Goal: Communication & Community: Answer question/provide support

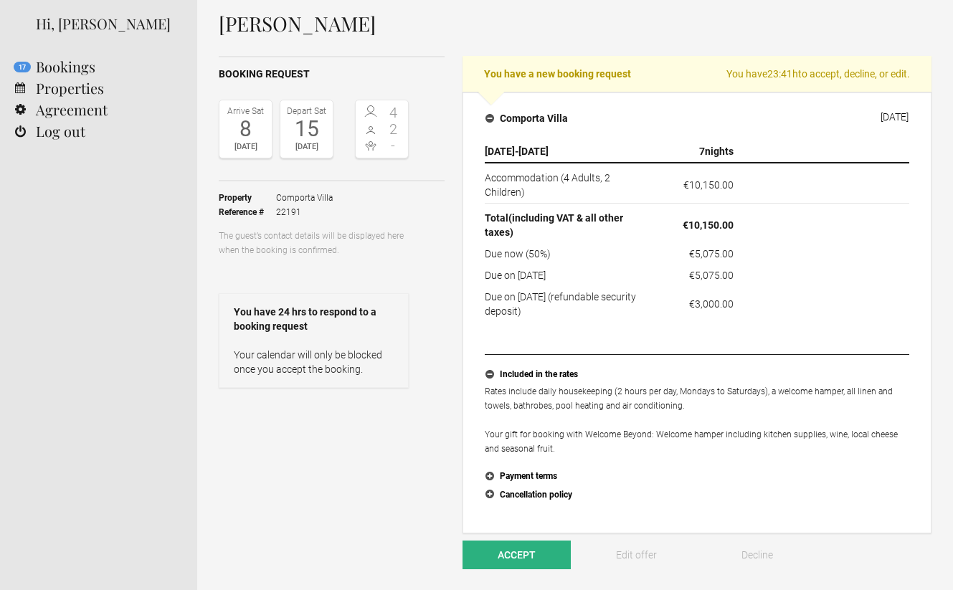
scroll to position [67, 0]
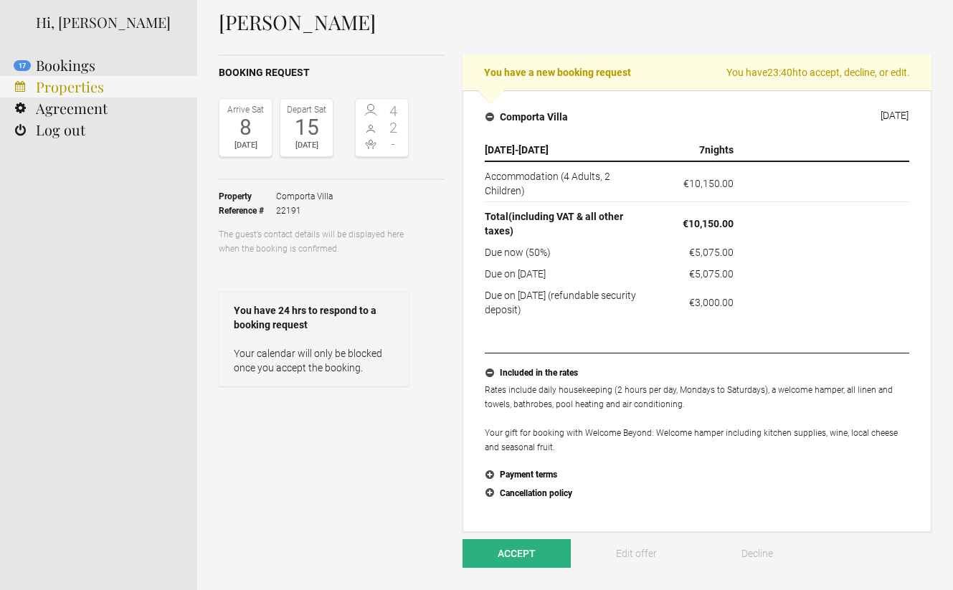
click at [77, 92] on link "Properties" at bounding box center [98, 87] width 197 height 22
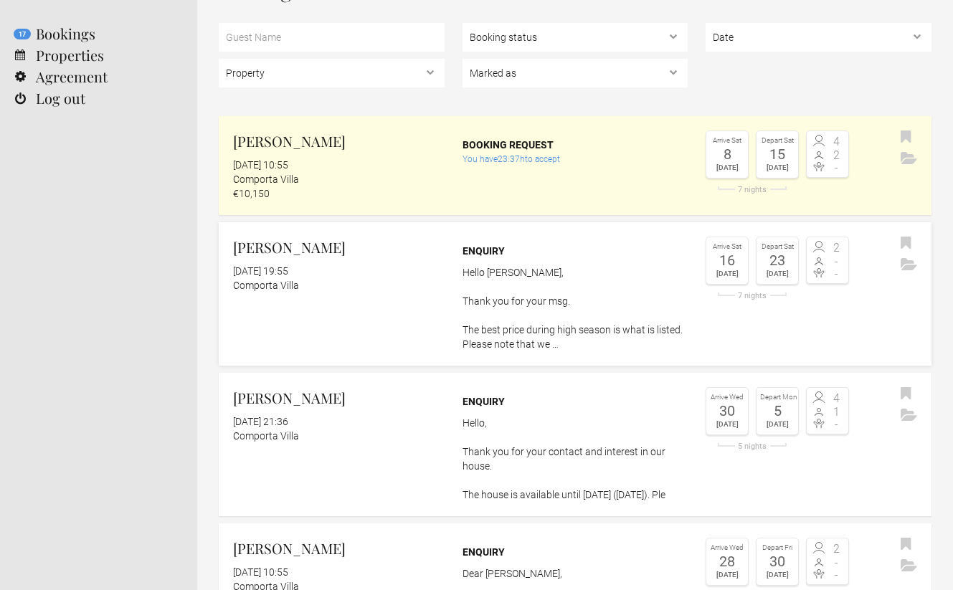
scroll to position [74, 0]
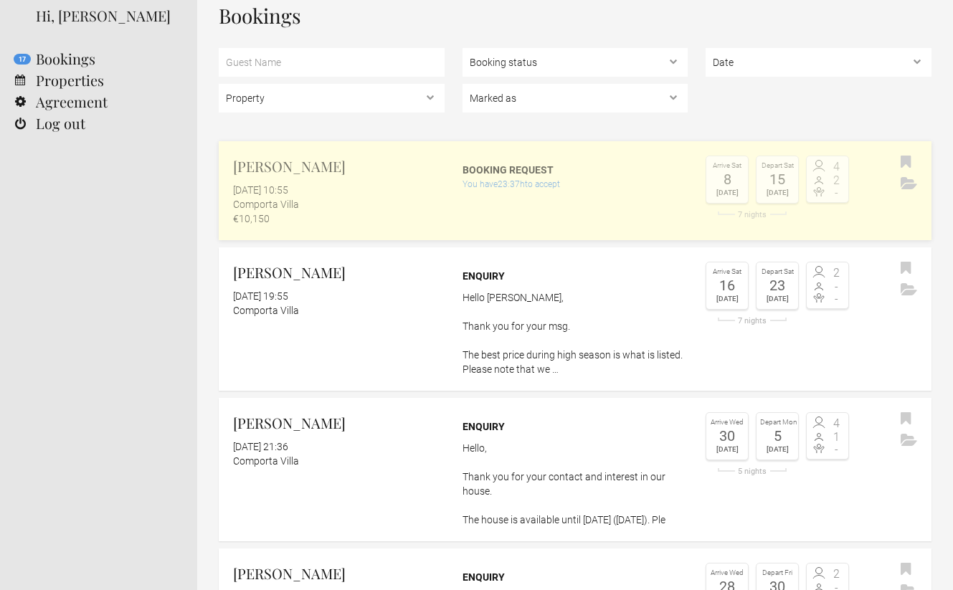
click at [374, 194] on div "[DATE] 10:55" at bounding box center [339, 190] width 212 height 14
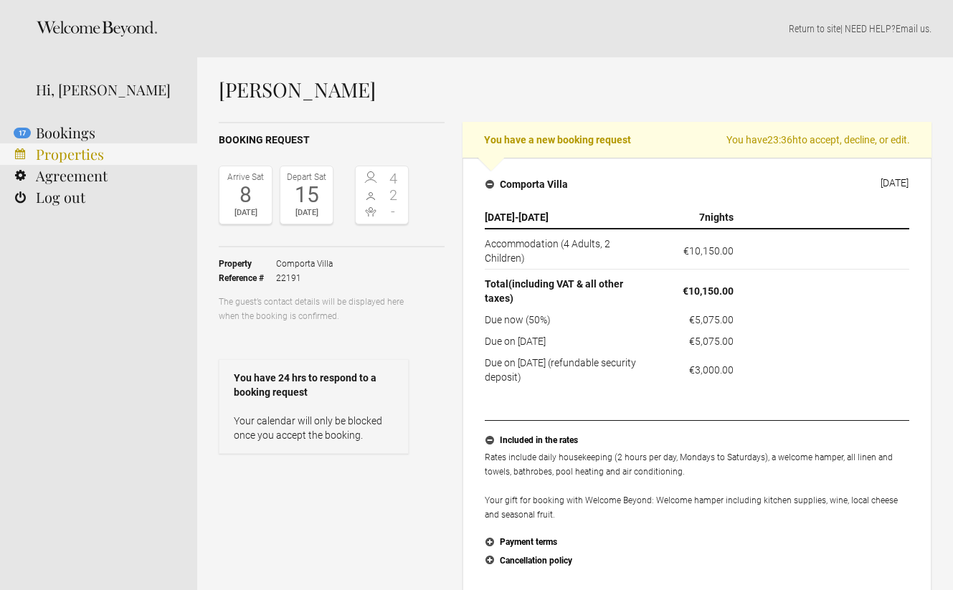
click at [82, 159] on link "Properties" at bounding box center [98, 154] width 197 height 22
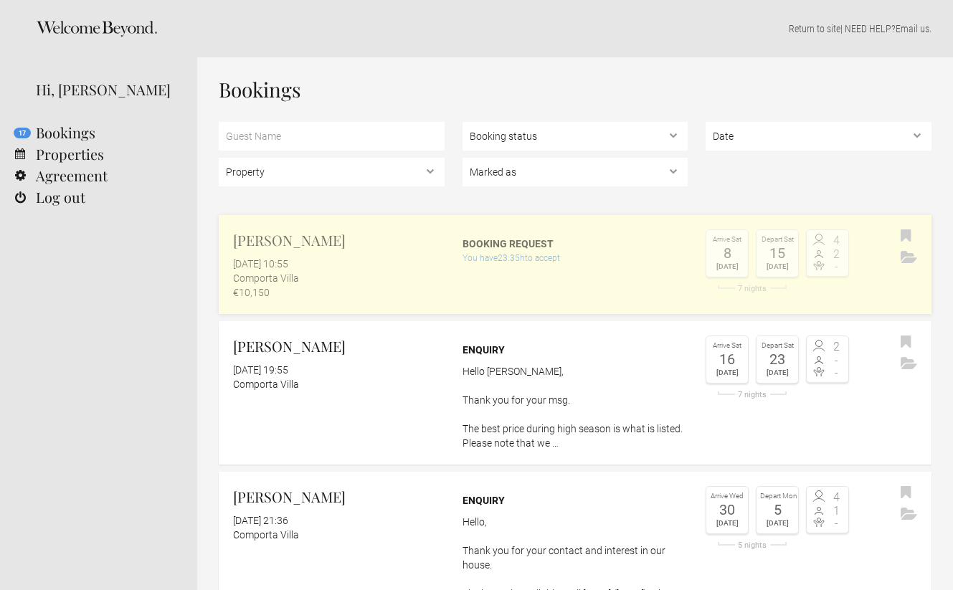
click at [561, 253] on div "You have 23:35h to accept" at bounding box center [576, 258] width 226 height 14
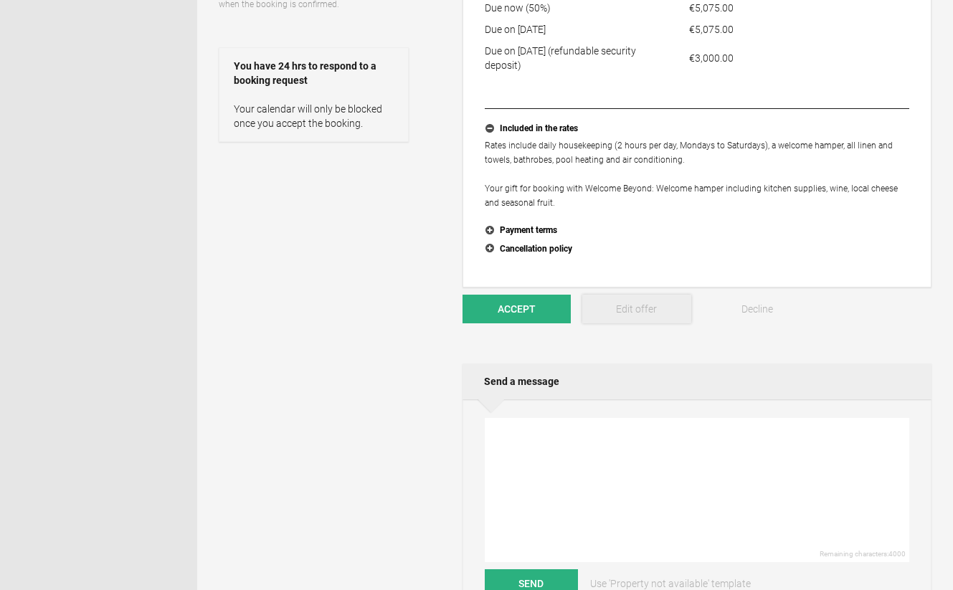
scroll to position [298, 0]
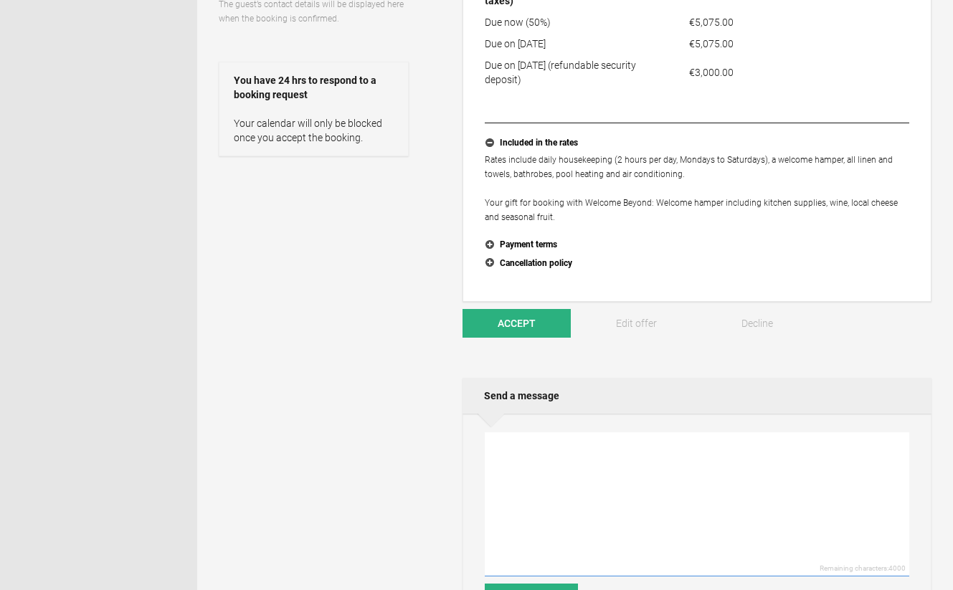
click at [585, 460] on textarea at bounding box center [697, 504] width 425 height 144
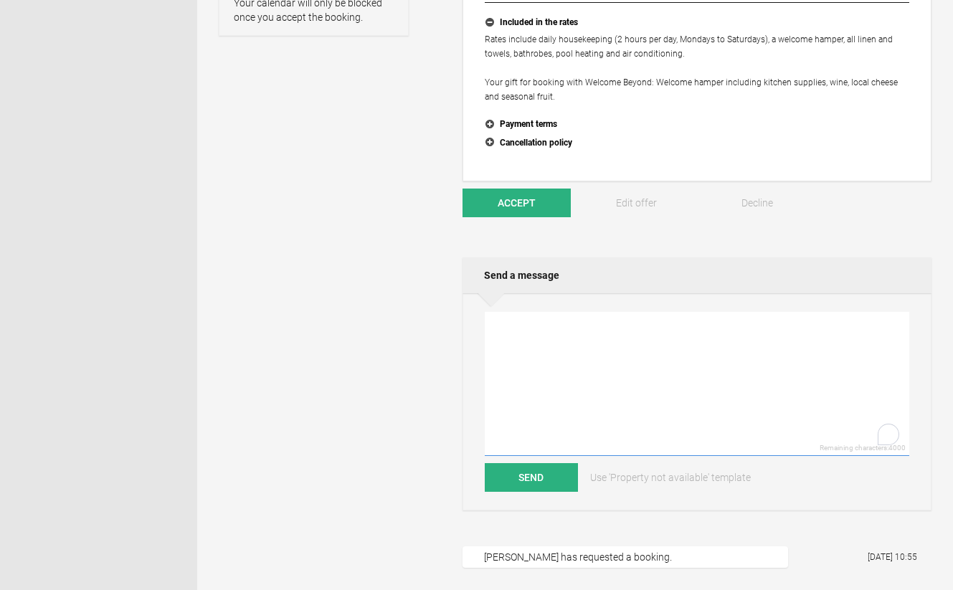
scroll to position [420, 0]
type textarea "H"
type textarea "D"
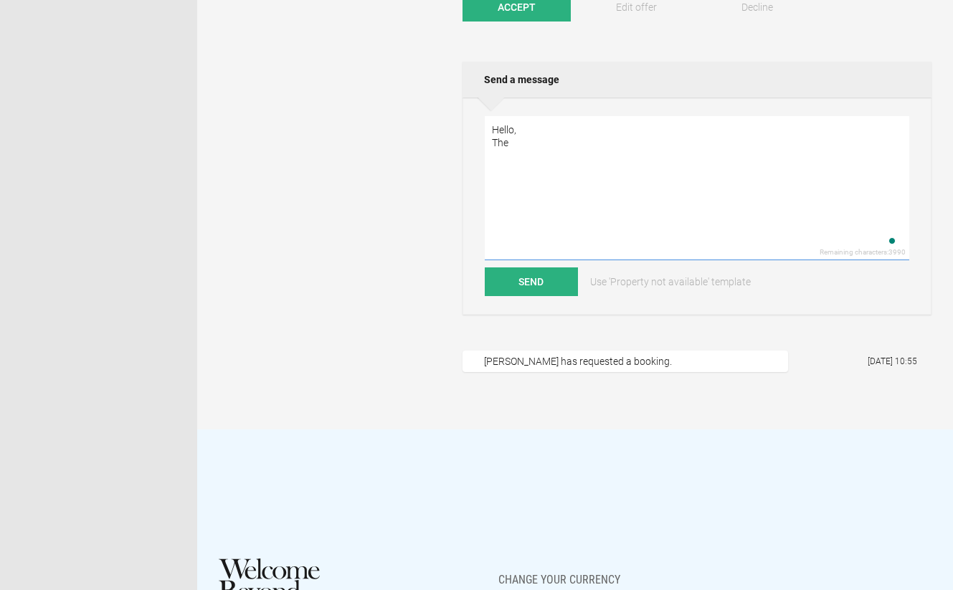
scroll to position [618, 0]
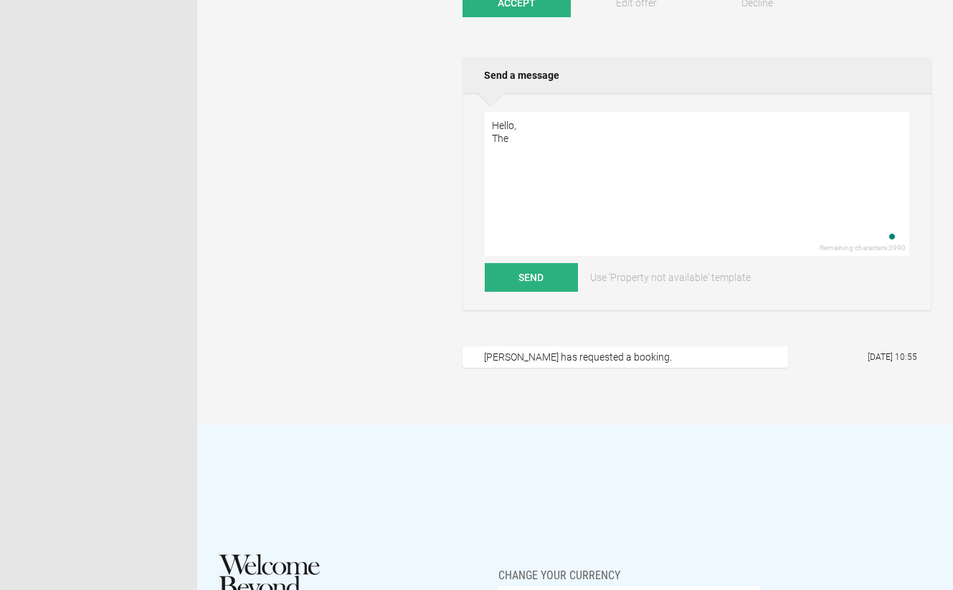
click at [678, 362] on div "[PERSON_NAME] has requested a booking." at bounding box center [626, 357] width 326 height 22
click at [536, 143] on textarea "Hello, The" at bounding box center [697, 184] width 425 height 144
drag, startPoint x: 610, startPoint y: 130, endPoint x: 519, endPoint y: 136, distance: 90.5
click at [519, 136] on textarea "Hello, The 2026 prices will be u" at bounding box center [697, 184] width 425 height 144
click at [525, 132] on textarea "Hello, The 2026 prices will be u" at bounding box center [697, 184] width 425 height 144
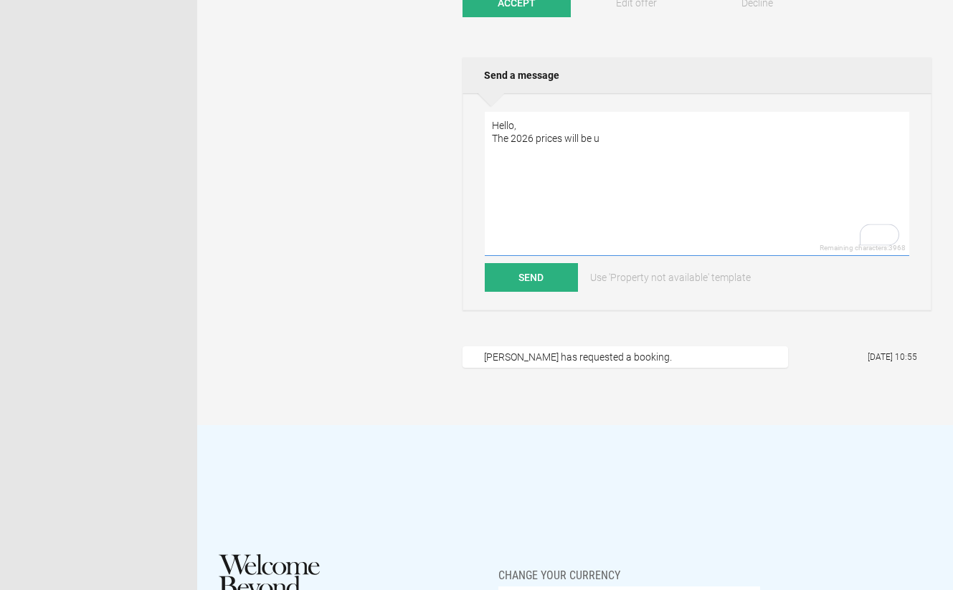
drag, startPoint x: 629, startPoint y: 136, endPoint x: 511, endPoint y: 138, distance: 118.3
click at [511, 138] on textarea "Hello, The 2026 prices will be u" at bounding box center [697, 184] width 425 height 144
click at [711, 126] on textarea "Hello, The price per night next year will be updated" at bounding box center [697, 184] width 425 height 144
drag, startPoint x: 717, startPoint y: 142, endPoint x: 497, endPoint y: 138, distance: 220.2
click at [497, 138] on textarea "Hello, The price per night next year will be updated" at bounding box center [697, 184] width 425 height 144
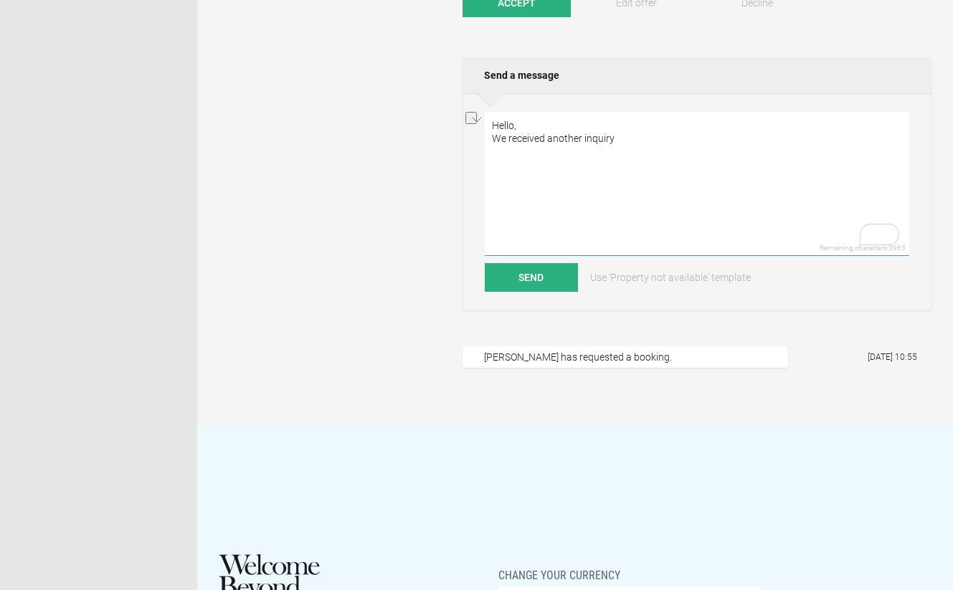
drag, startPoint x: 632, startPoint y: 139, endPoint x: 492, endPoint y: 136, distance: 139.9
click at [492, 136] on textarea "Hello, We received another inquiry" at bounding box center [697, 184] width 425 height 144
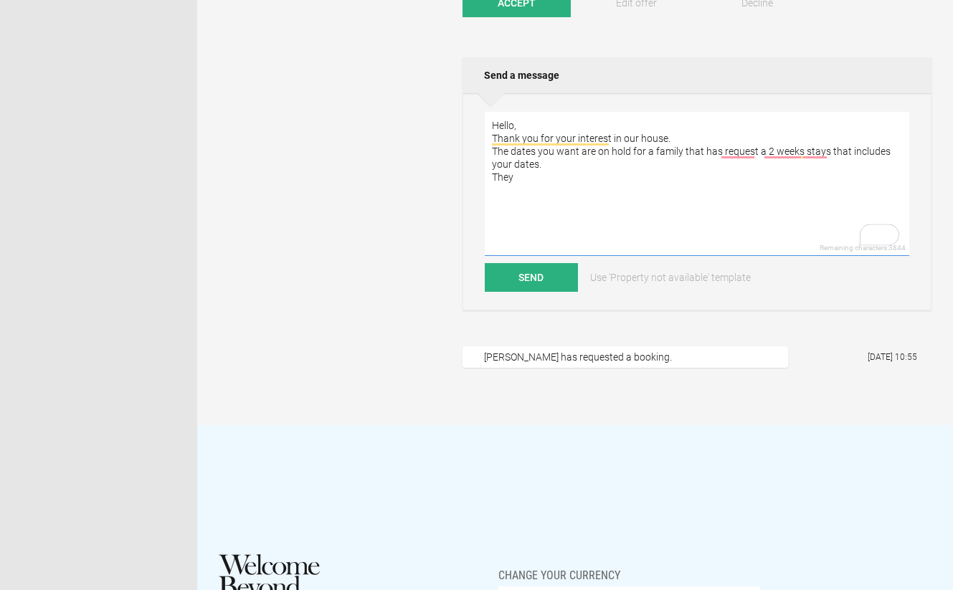
click at [746, 164] on textarea "Hello, Thank you for your interest in our house. The dates you want are on hold…" at bounding box center [697, 184] width 425 height 144
click at [744, 158] on textarea "Hello, Thank you for your interest in our house. The dates you want are on hold…" at bounding box center [697, 184] width 425 height 144
click at [741, 154] on textarea "Hello, Thank you for your interest in our house. The dates you want are on hold…" at bounding box center [697, 184] width 425 height 144
click at [789, 150] on textarea "Hello, Thank you for your interest in our house. The dates you want are on hold…" at bounding box center [697, 184] width 425 height 144
click at [566, 179] on textarea "Hello, Thank you for your interest in our house. The dates you want are on hold…" at bounding box center [697, 184] width 425 height 144
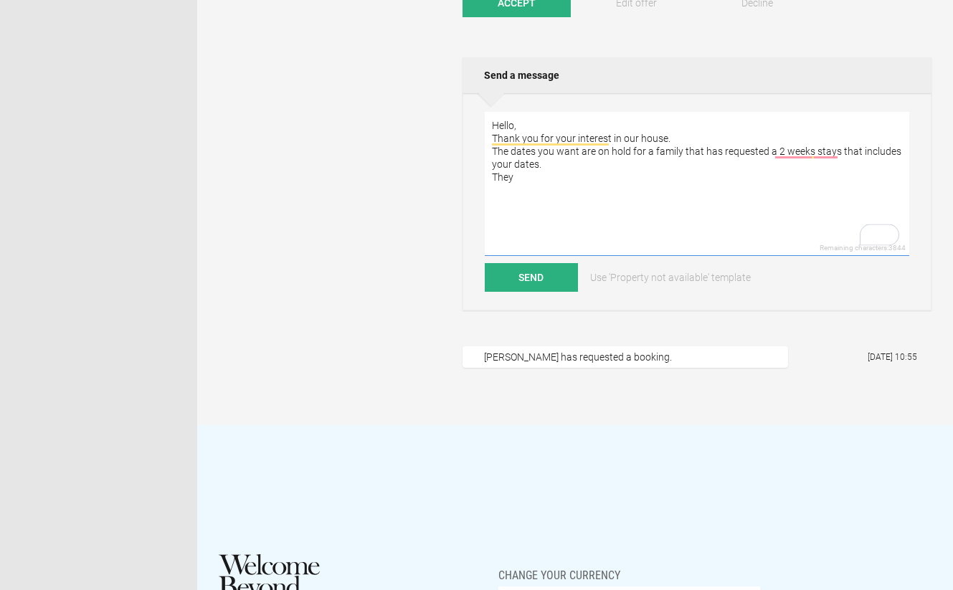
drag, startPoint x: 566, startPoint y: 179, endPoint x: 499, endPoint y: 179, distance: 66.7
click at [499, 179] on textarea "Hello, Thank you for your interest in our house. The dates you want are on hold…" at bounding box center [697, 184] width 425 height 144
click at [650, 151] on textarea "Hello, Thank you for your interest in our house. The dates you want are on hold…" at bounding box center [697, 184] width 425 height 144
click at [542, 178] on textarea "Hello, Thank you for your interest in our house. The dates you want are on hold…" at bounding box center [697, 184] width 425 height 144
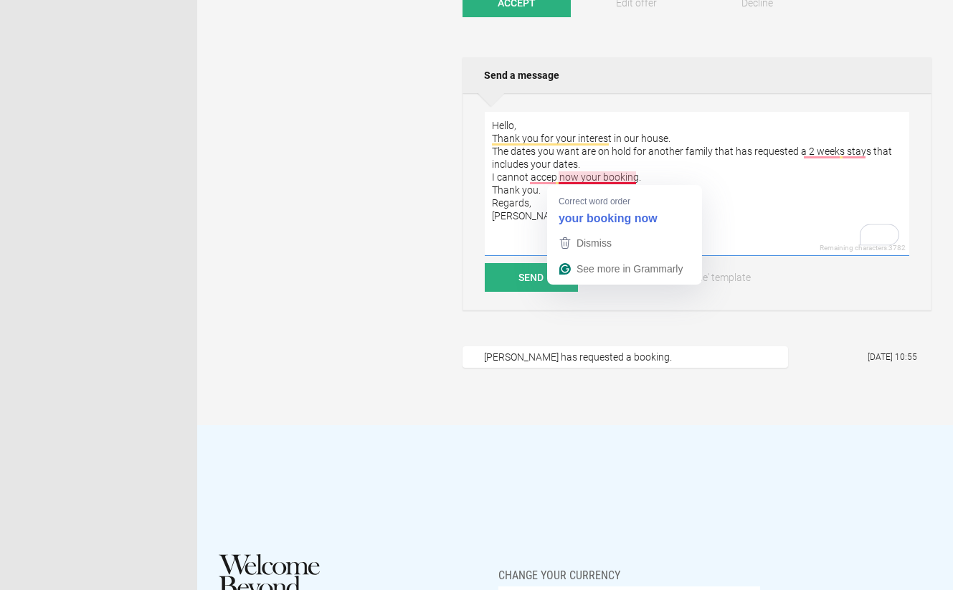
click at [653, 174] on textarea "Hello, Thank you for your interest in our house. The dates you want are on hold…" at bounding box center [697, 184] width 425 height 144
click at [653, 175] on textarea "Hello, Thank you for your interest in our house. The dates you want are on hold…" at bounding box center [697, 184] width 425 height 144
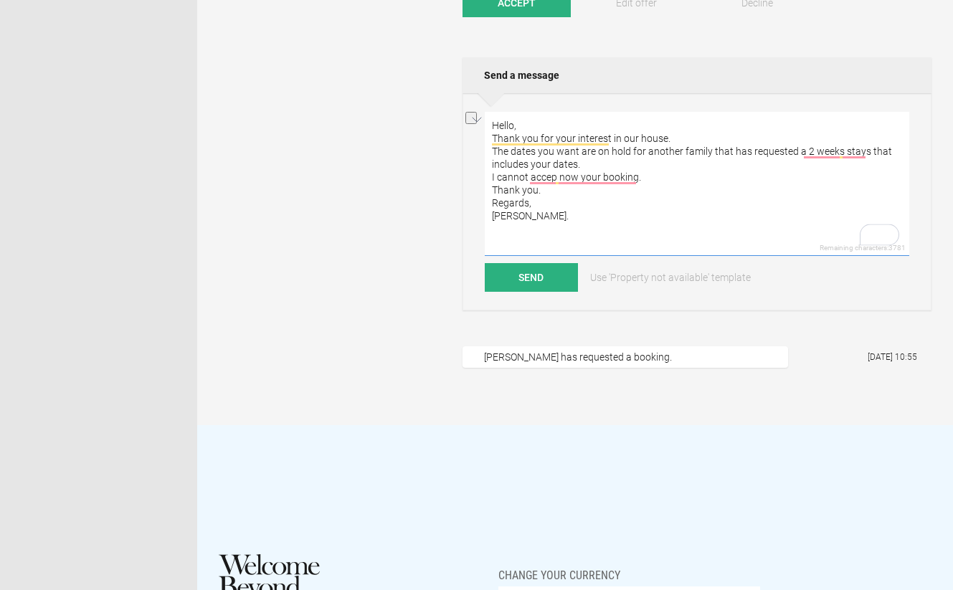
drag, startPoint x: 653, startPoint y: 175, endPoint x: 496, endPoint y: 179, distance: 157.1
click at [496, 179] on textarea "Hello, Thank you for your interest in our house. The dates you want are on hold…" at bounding box center [697, 184] width 425 height 144
click at [585, 154] on textarea "Hello, Thank you for your interest in our house. The dates you want are on hold…" at bounding box center [697, 184] width 425 height 144
drag, startPoint x: 736, startPoint y: 151, endPoint x: 597, endPoint y: 162, distance: 140.3
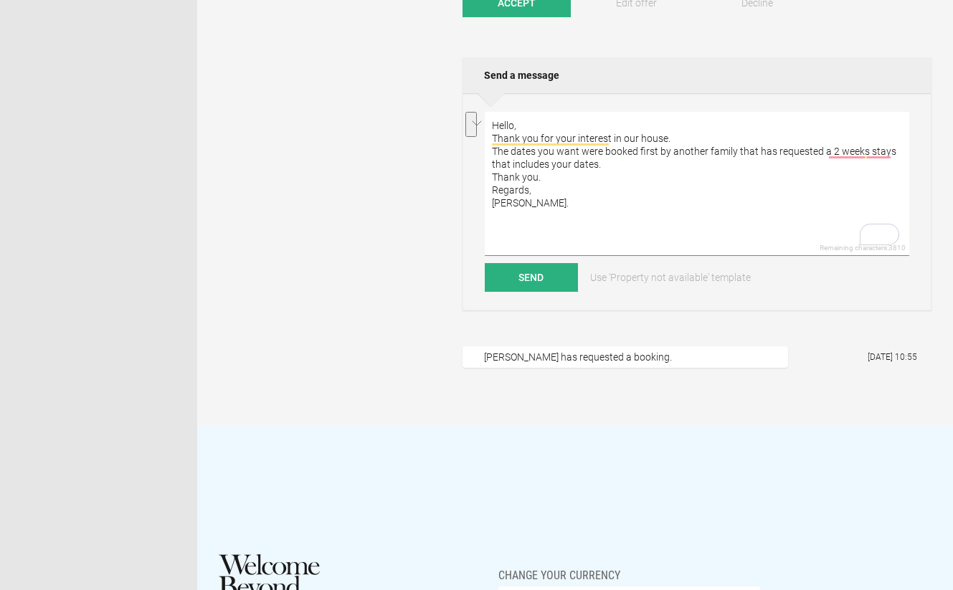
click at [597, 162] on textarea "Hello, Thank you for your interest in our house. The dates you want were booked…" at bounding box center [697, 184] width 425 height 144
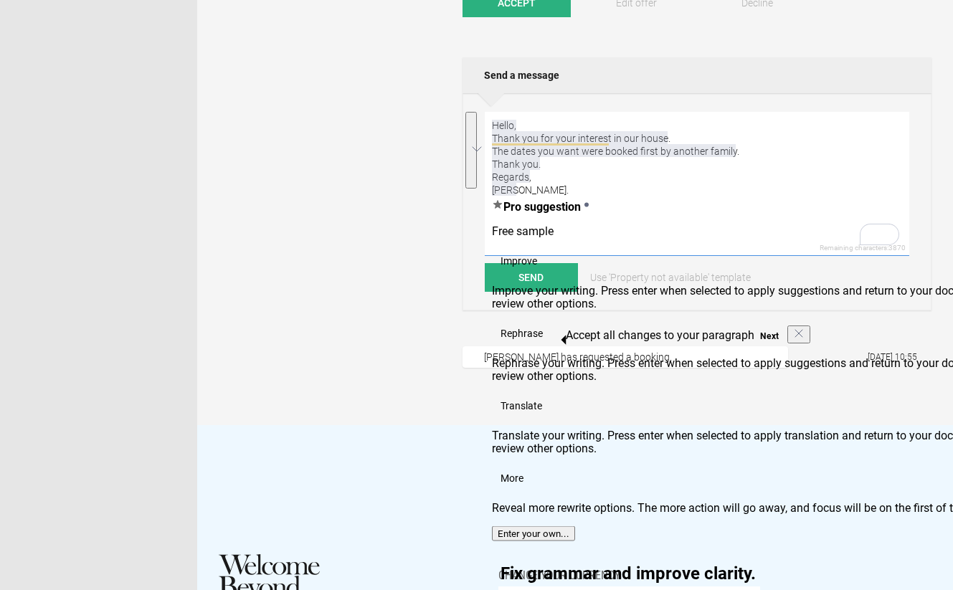
click at [692, 171] on textarea "Hello, Thank you for your interest in our house. The dates you want were booked…" at bounding box center [697, 184] width 425 height 144
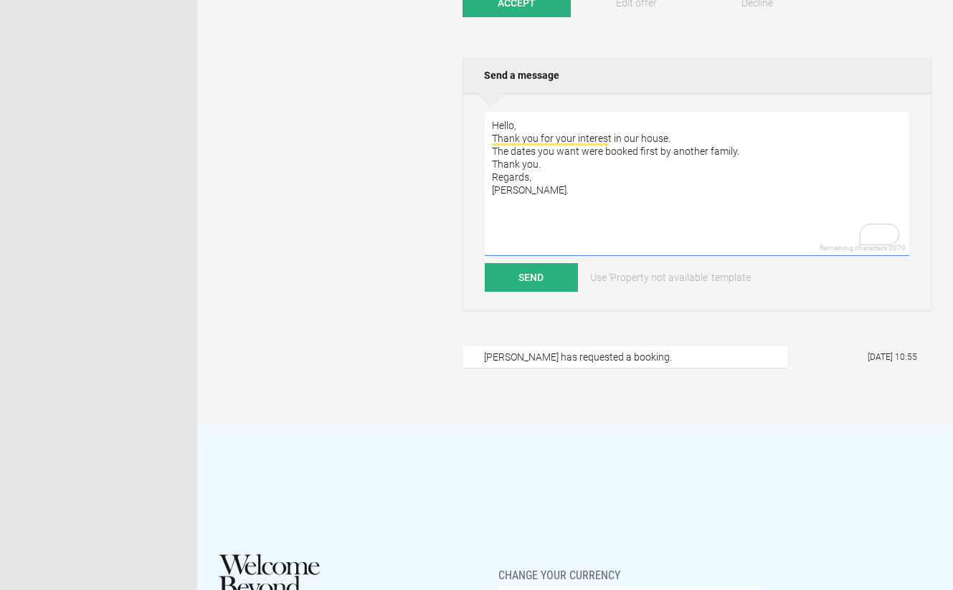
click at [746, 153] on textarea "Hello, Thank you for your interest in our house. The dates you want were booked…" at bounding box center [697, 184] width 425 height 144
paste textarea "requested have already been booked by another family. We would love to know if …"
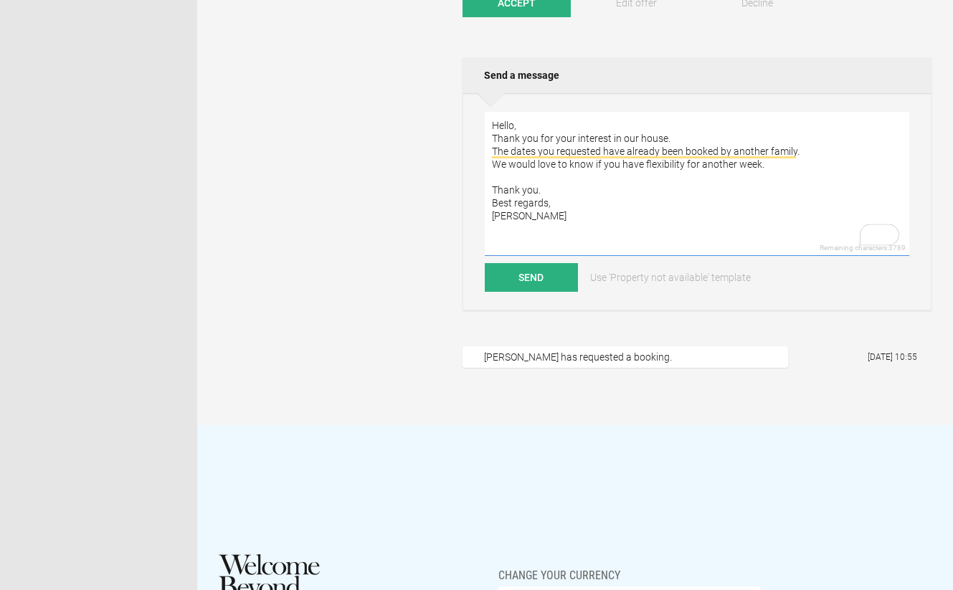
click at [520, 177] on textarea "Hello, Thank you for your interest in our house. The dates you requested have a…" at bounding box center [697, 184] width 425 height 144
type textarea "Hello, Thank you for your interest in our house. The dates you requested have a…"
click at [521, 277] on button "Send" at bounding box center [531, 277] width 93 height 29
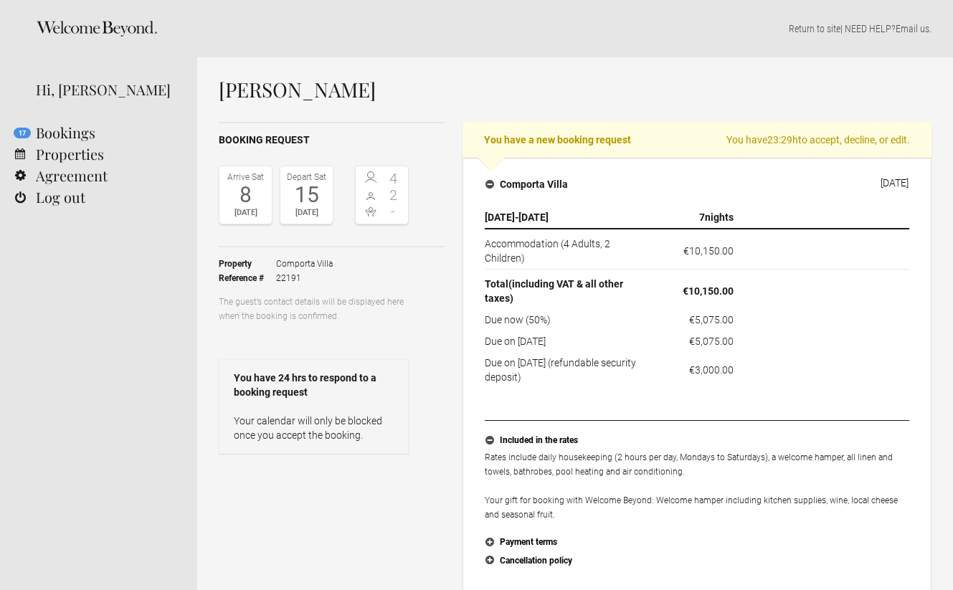
scroll to position [4, 0]
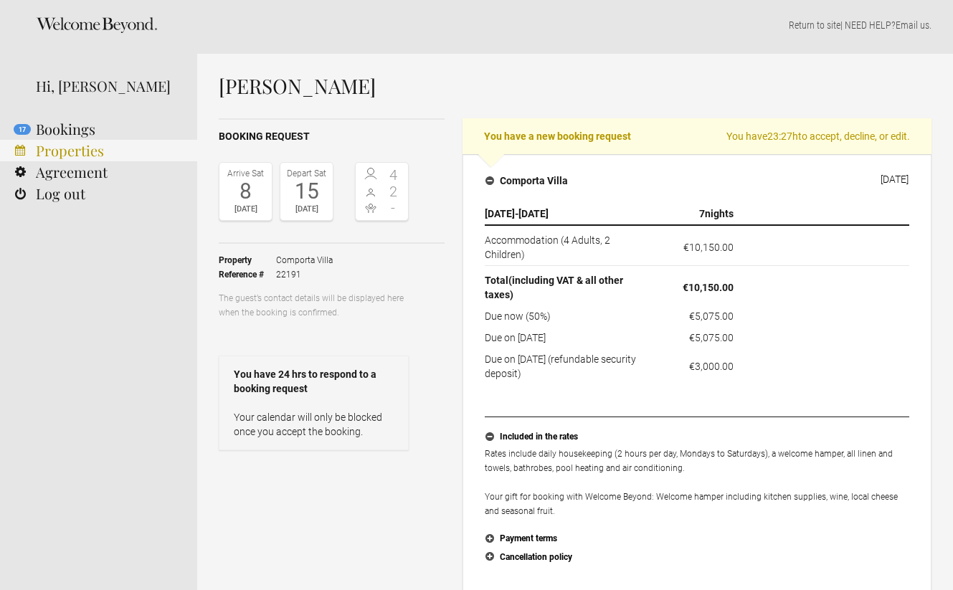
click at [91, 151] on link "Properties" at bounding box center [98, 151] width 197 height 22
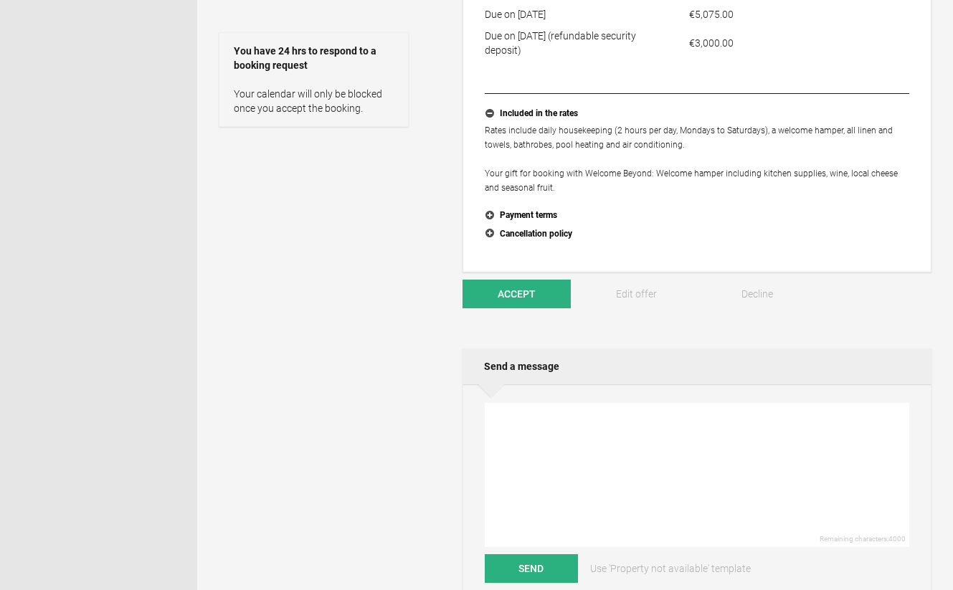
scroll to position [356, 0]
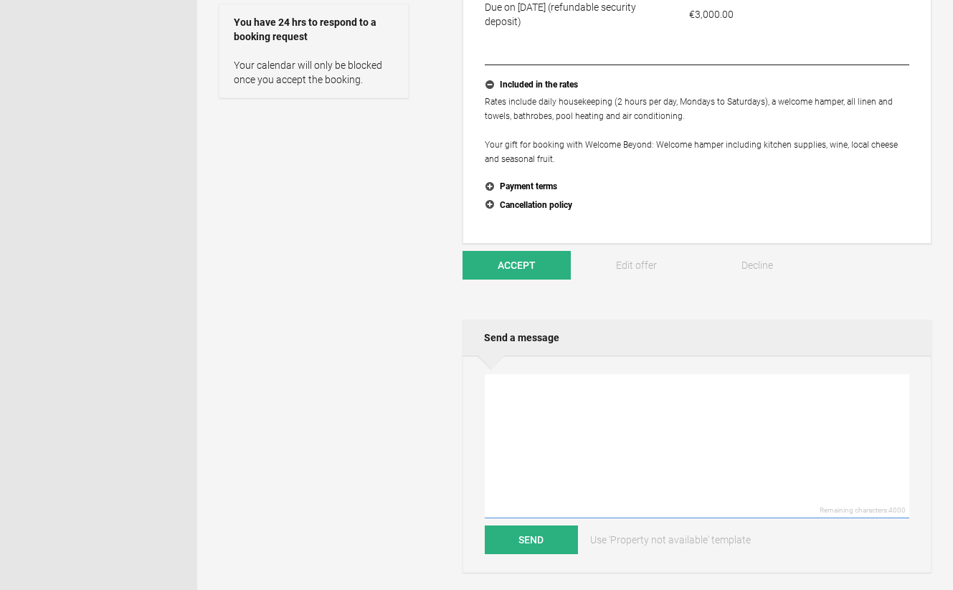
click at [586, 418] on textarea at bounding box center [697, 446] width 425 height 144
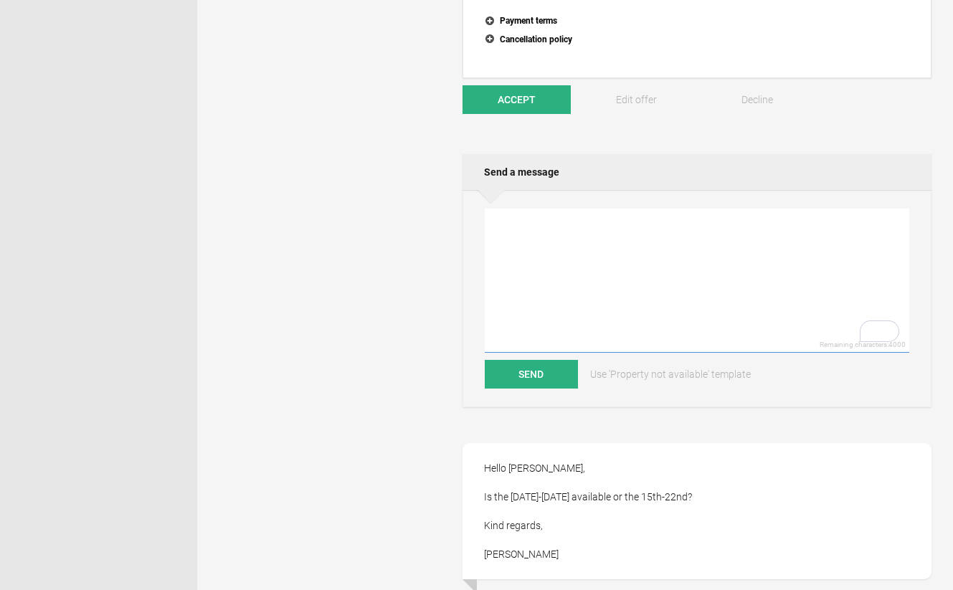
scroll to position [535, 0]
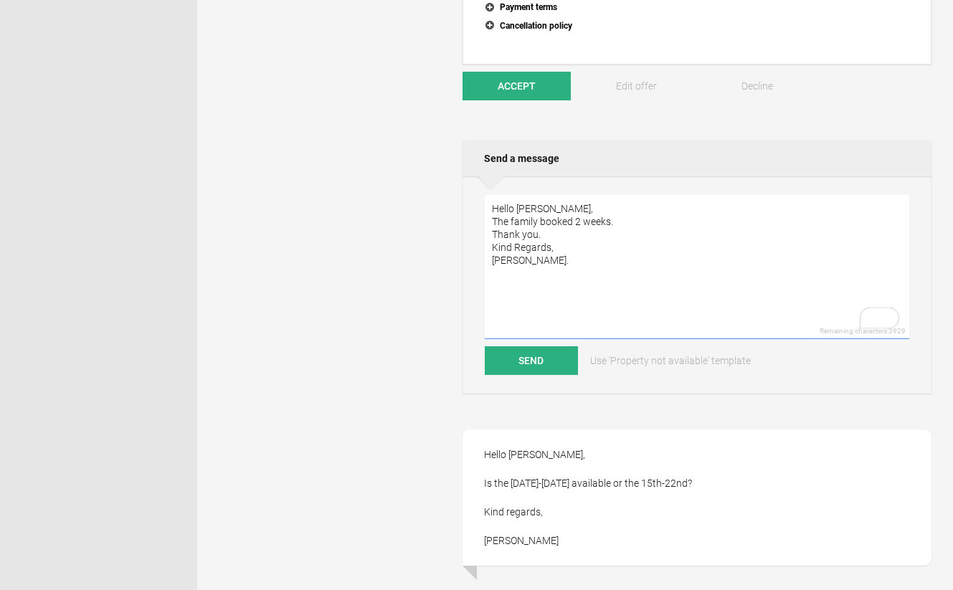
click at [620, 219] on textarea "Hello James, The family booked 2 weeks. Thank you. Kind Regards, João." at bounding box center [697, 267] width 425 height 144
type textarea "Hello James, The family booked 2 weeks. It is not available. Thank you. Kind Re…"
click at [526, 354] on button "Send" at bounding box center [531, 360] width 93 height 29
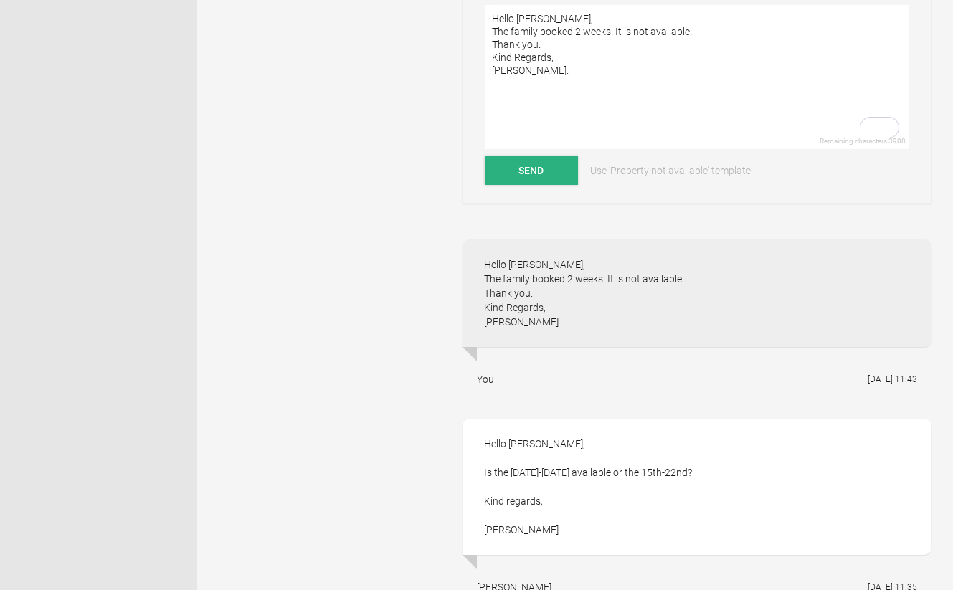
scroll to position [0, 0]
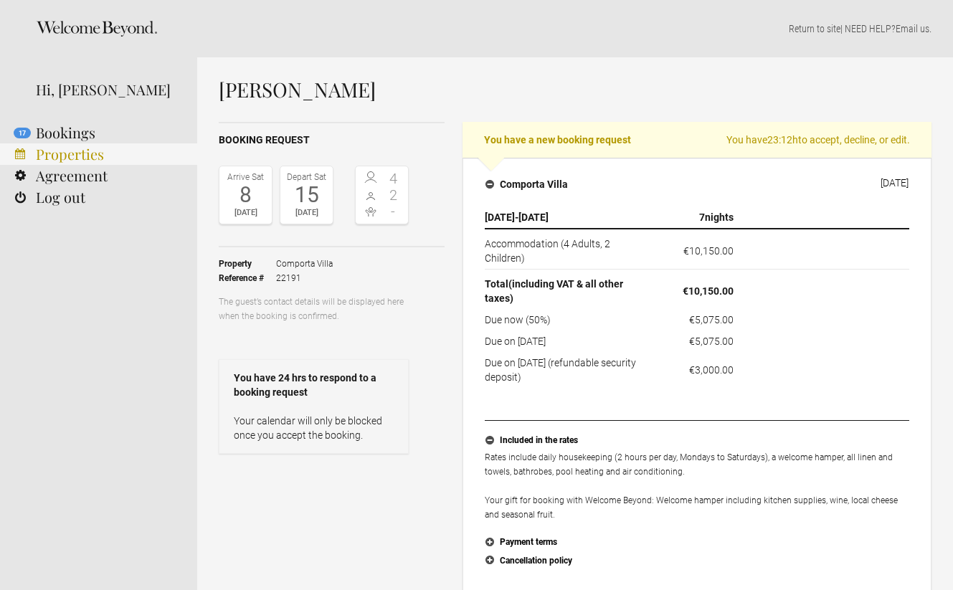
click at [80, 153] on link "Properties" at bounding box center [98, 154] width 197 height 22
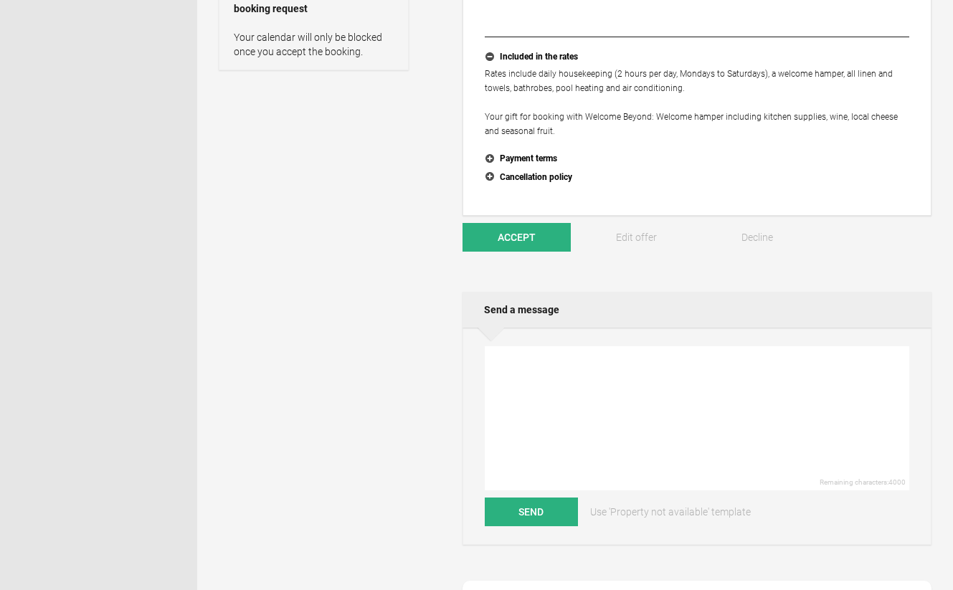
scroll to position [410, 0]
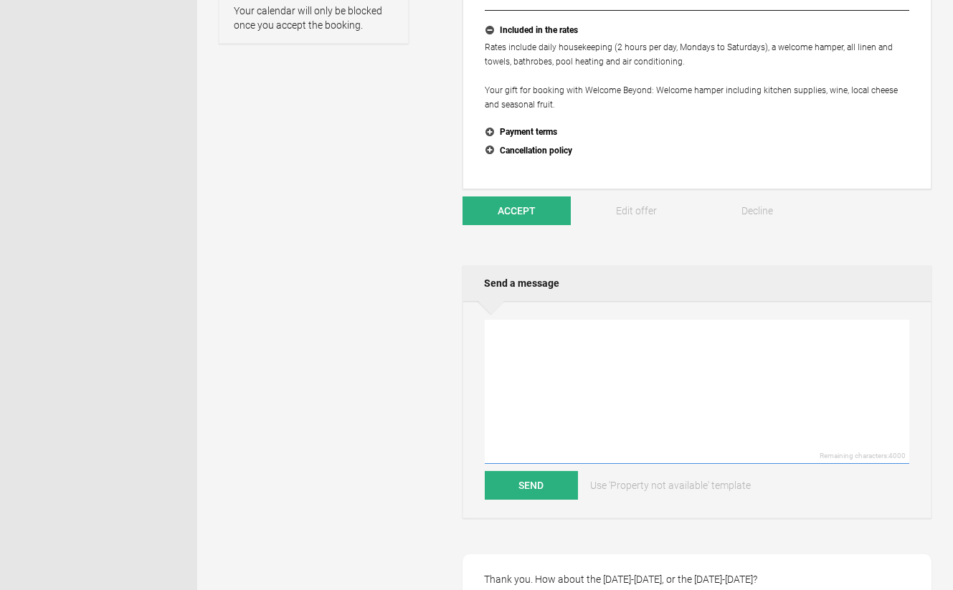
click at [593, 352] on textarea at bounding box center [697, 392] width 425 height 144
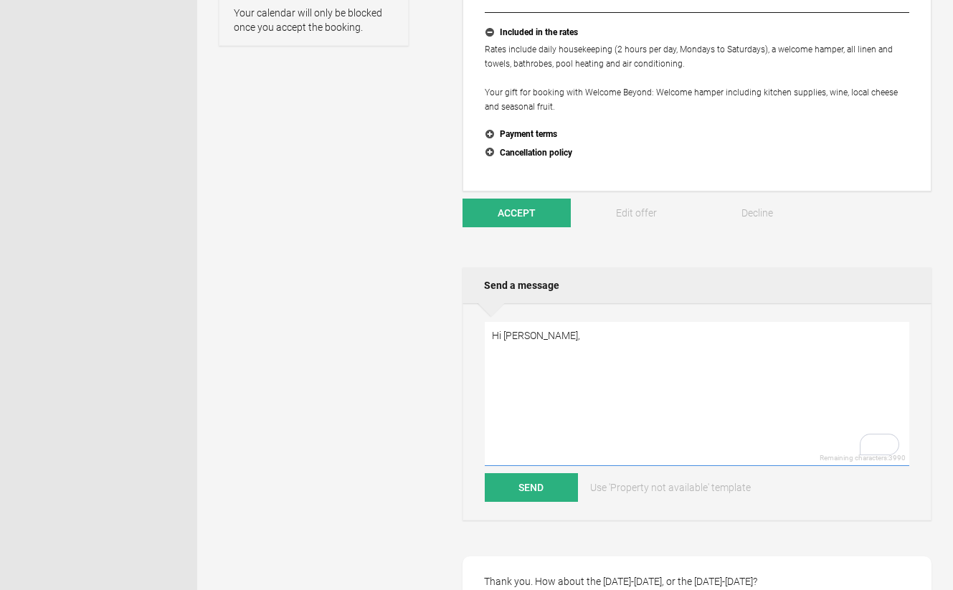
scroll to position [428, 0]
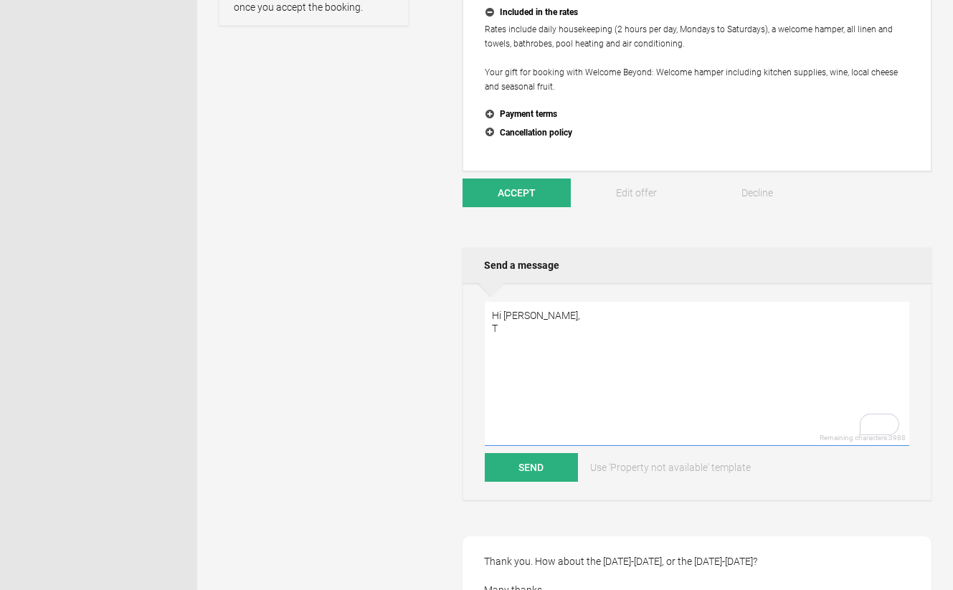
paste textarea "he 22nd-29th August"
click at [503, 341] on textarea "Hi James, The 22nd-29th August is available. But, please note that the price" at bounding box center [697, 374] width 425 height 144
click at [630, 345] on textarea "Hi James, The 22nd-29th August is available. But please note that the price" at bounding box center [697, 374] width 425 height 144
click at [665, 332] on textarea "Hi James, The 22nd-29th August is available. But please note that the price for…" at bounding box center [697, 374] width 425 height 144
click at [667, 340] on textarea "Hi James, The 22nd-29th August is available. But please note that the price for…" at bounding box center [697, 374] width 425 height 144
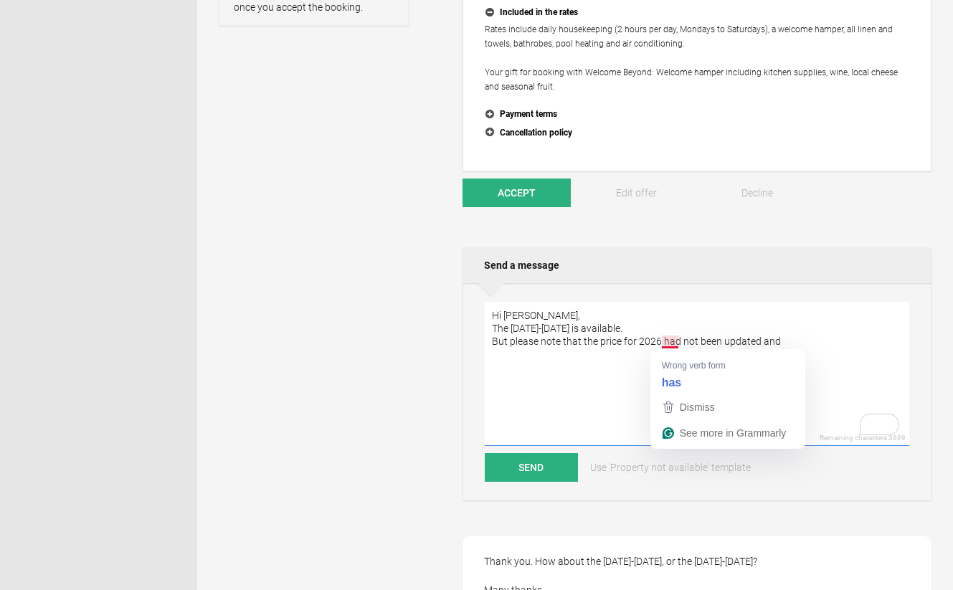
click at [686, 340] on textarea "Hi James, The 22nd-29th August is available. But please note that the price for…" at bounding box center [697, 374] width 425 height 144
click at [783, 344] on textarea "Hi James, The 22nd-29th August is available. But please note that the price for…" at bounding box center [697, 374] width 425 height 144
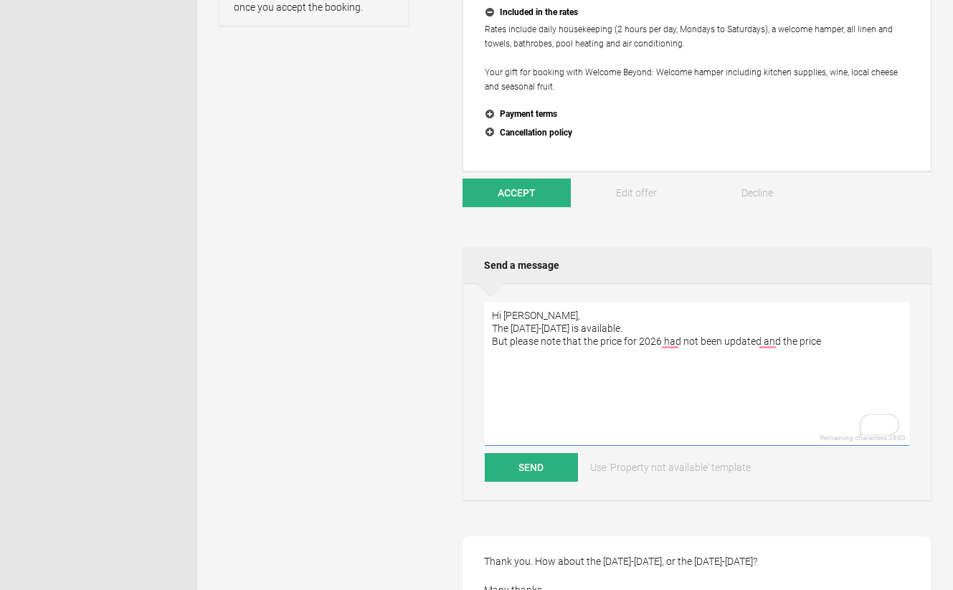
click at [758, 344] on textarea "Hi James, The 22nd-29th August is available. But please note that the price for…" at bounding box center [697, 374] width 425 height 144
click at [765, 344] on textarea "Hi James, The 22nd-29th August is available. But please note that the price for…" at bounding box center [697, 374] width 425 height 144
click at [831, 339] on textarea "Hi James, The 22nd-29th August is available. But please note that the price for…" at bounding box center [697, 374] width 425 height 144
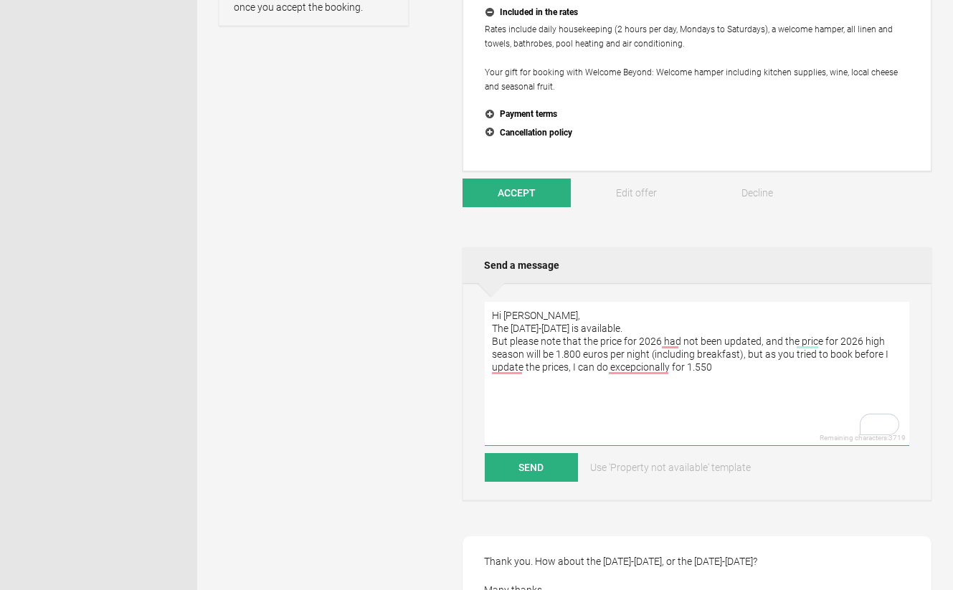
click at [700, 366] on textarea "Hi James, The 22nd-29th August is available. But please note that the price for…" at bounding box center [697, 374] width 425 height 144
click at [721, 367] on textarea "Hi James, The 22nd-29th August is available. But please note that the price for…" at bounding box center [697, 374] width 425 height 144
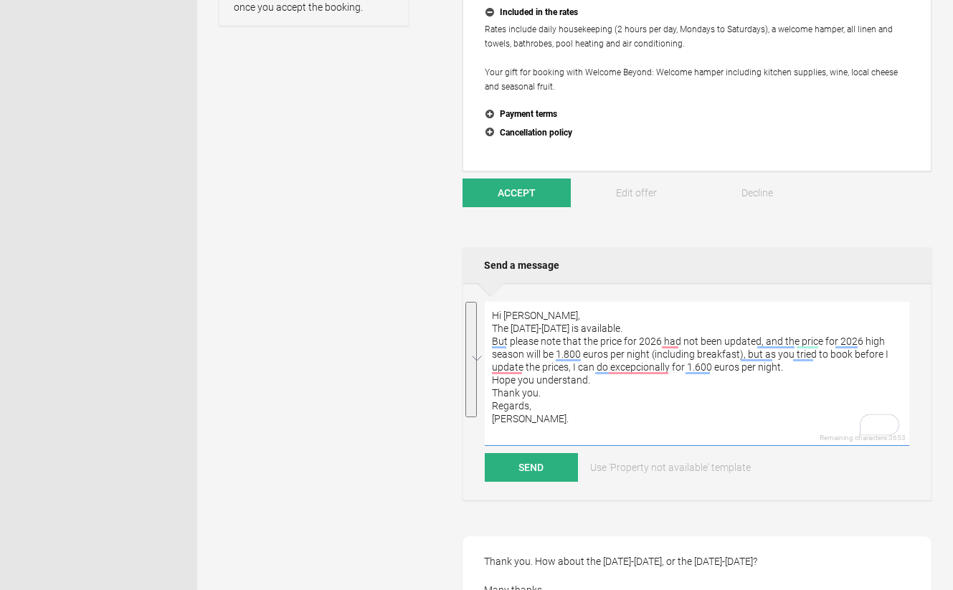
drag, startPoint x: 533, startPoint y: 428, endPoint x: 491, endPoint y: 306, distance: 128.8
click at [491, 306] on textarea "Hi James, The 22nd-29th August is available. But please note that the price for…" at bounding box center [697, 374] width 425 height 144
paste textarea "The 22nd–29th of August is available. Please note, however, that the prices for…"
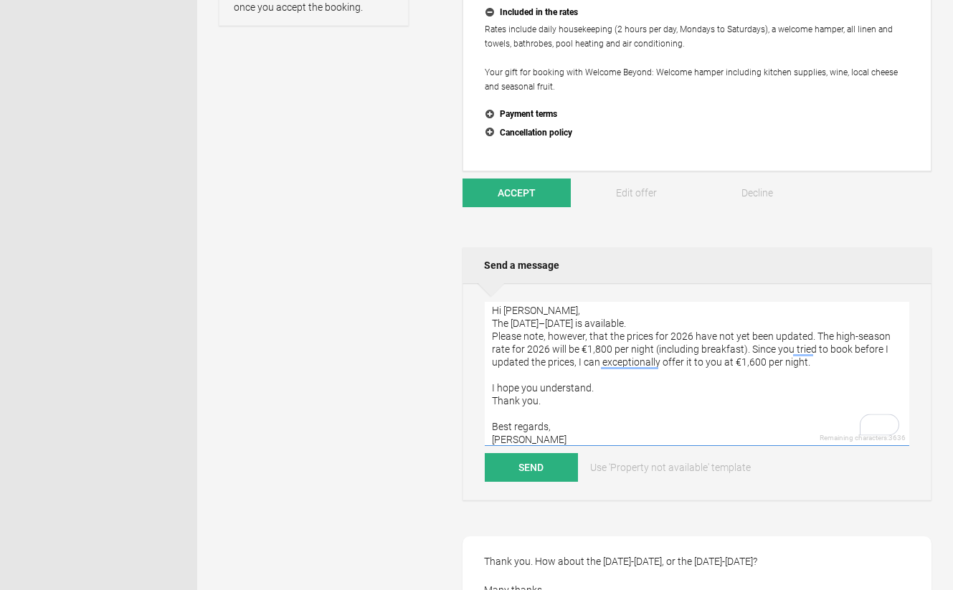
click at [520, 415] on textarea "Hi James, The 22nd–29th of August is available. Please note, however, that the …" at bounding box center [697, 374] width 425 height 144
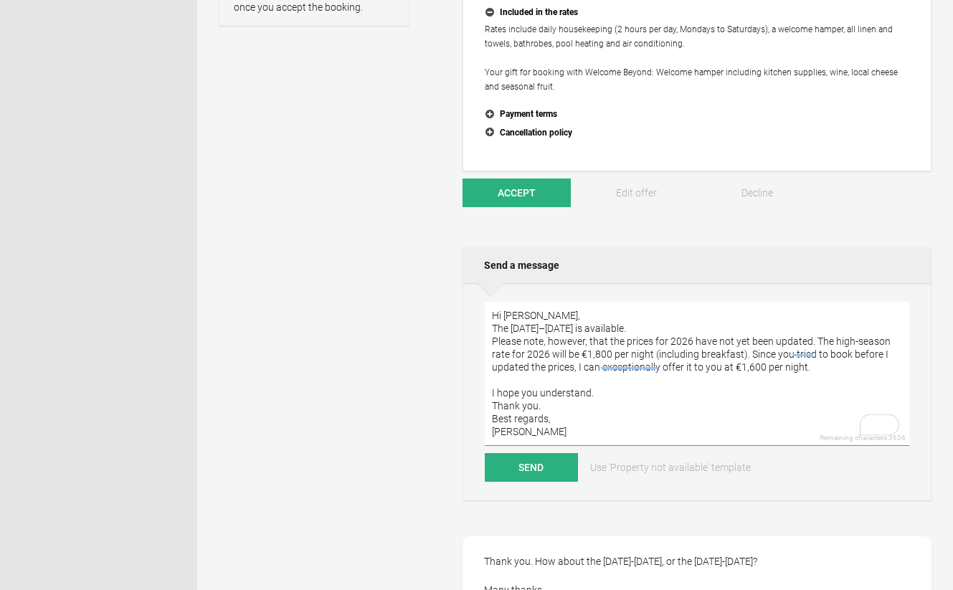
scroll to position [0, 0]
click at [504, 384] on textarea "Hi James, The 22nd–29th of August is available. Please note, however, that the …" at bounding box center [697, 374] width 425 height 144
click at [638, 383] on textarea "Hi James, The 22nd–29th of August is available. Please note, however, that the …" at bounding box center [697, 374] width 425 height 144
type textarea "Hi James, The 22nd–29th of August is available. Please note, however, that the …"
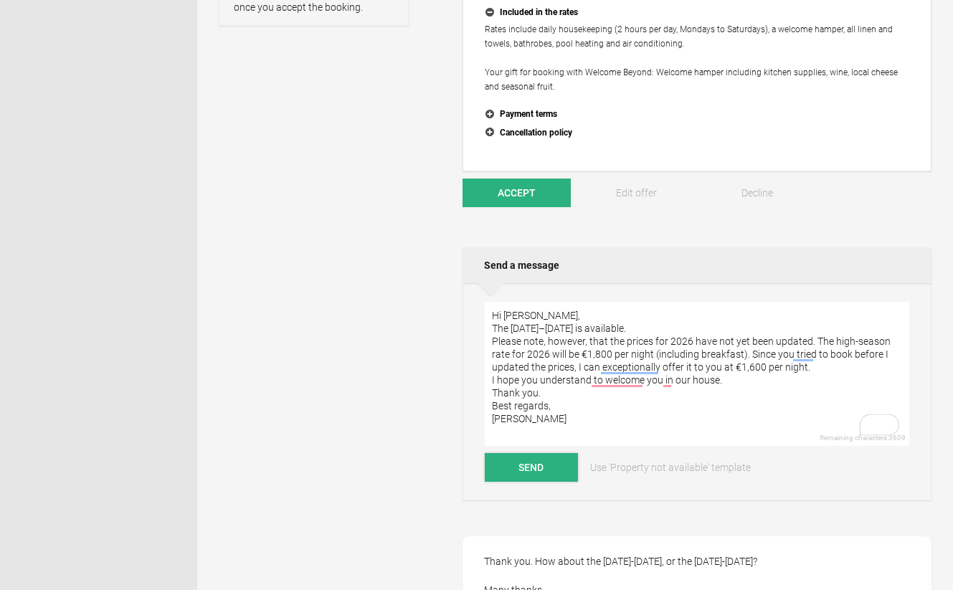
click at [524, 474] on button "Send" at bounding box center [531, 467] width 93 height 29
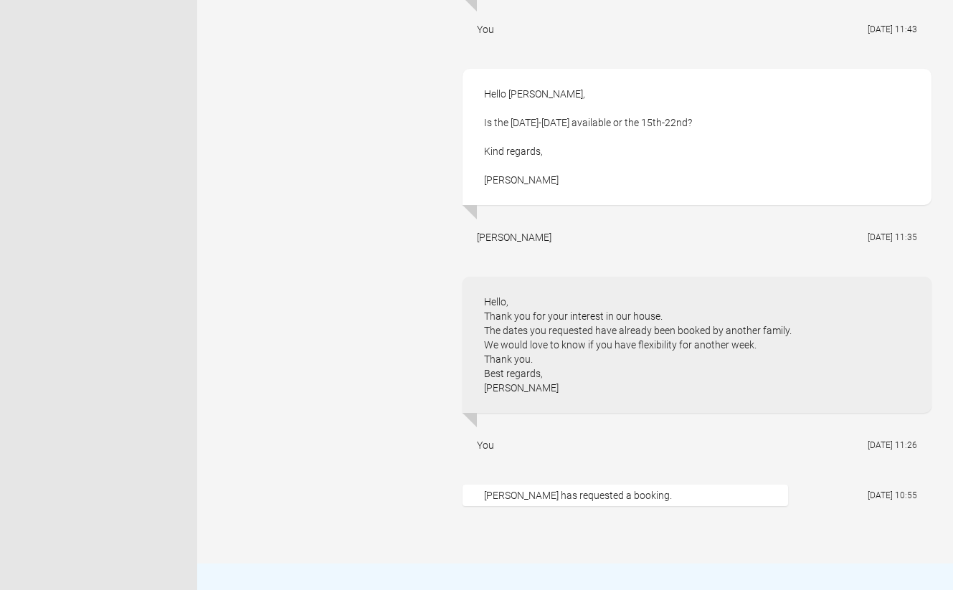
scroll to position [1526, 0]
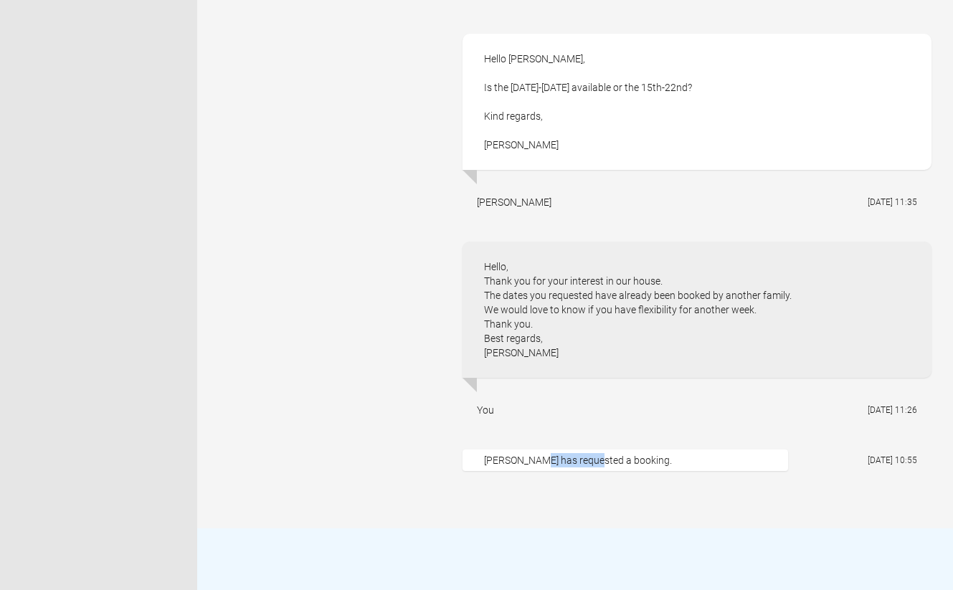
drag, startPoint x: 484, startPoint y: 461, endPoint x: 552, endPoint y: 461, distance: 68.1
click at [552, 461] on div "[PERSON_NAME] has requested a booking." at bounding box center [626, 461] width 326 height 22
copy div "[PERSON_NAME]"
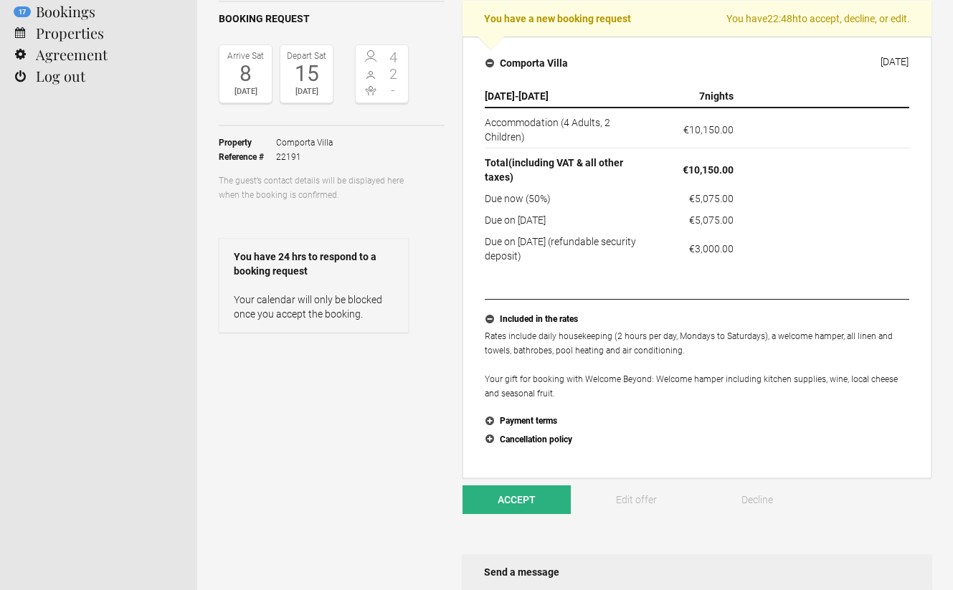
scroll to position [0, 0]
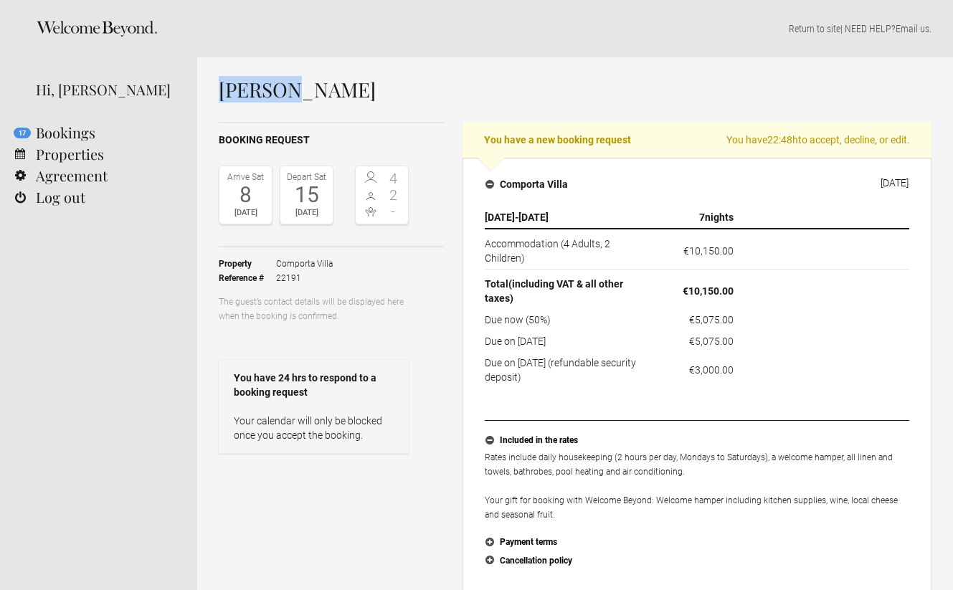
drag, startPoint x: 252, startPoint y: 93, endPoint x: 213, endPoint y: 90, distance: 39.5
drag, startPoint x: 215, startPoint y: 90, endPoint x: 346, endPoint y: 90, distance: 131.2
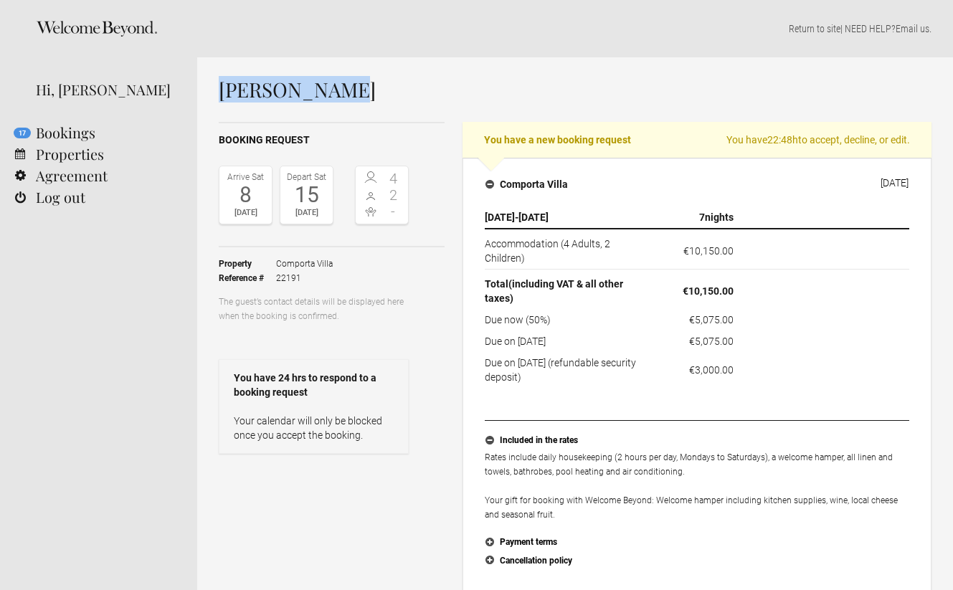
copy h1 "[PERSON_NAME]"
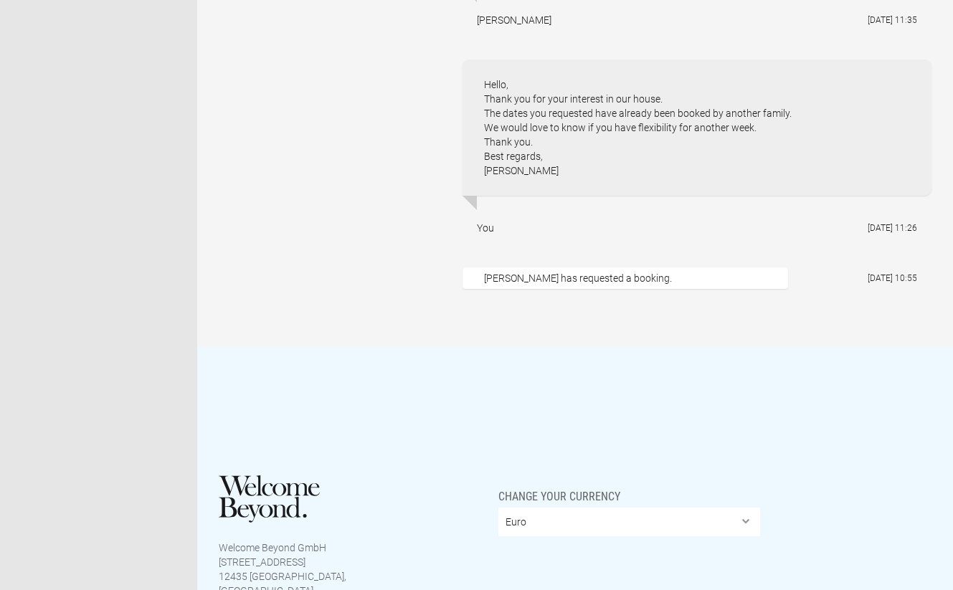
scroll to position [1679, 0]
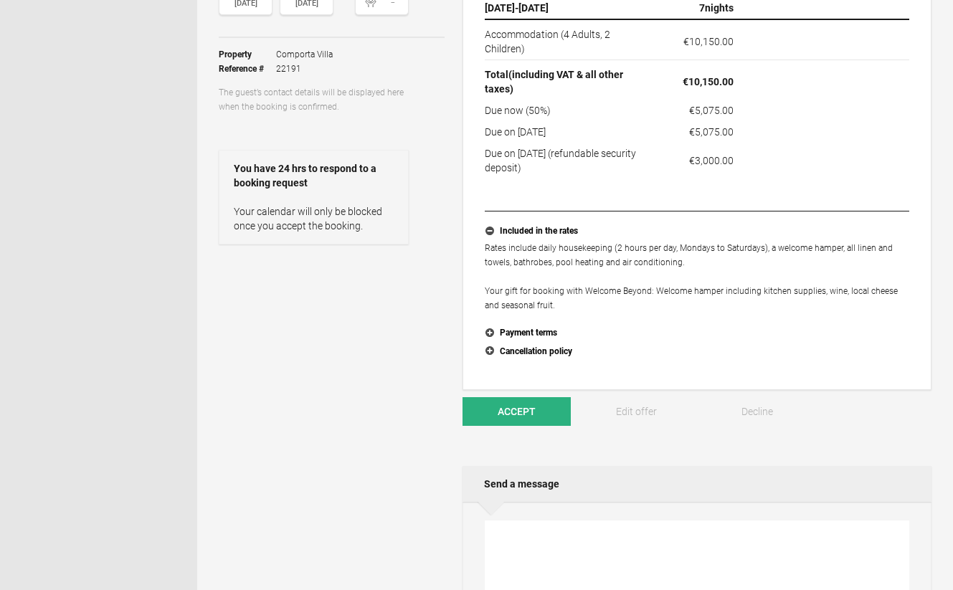
scroll to position [231, 0]
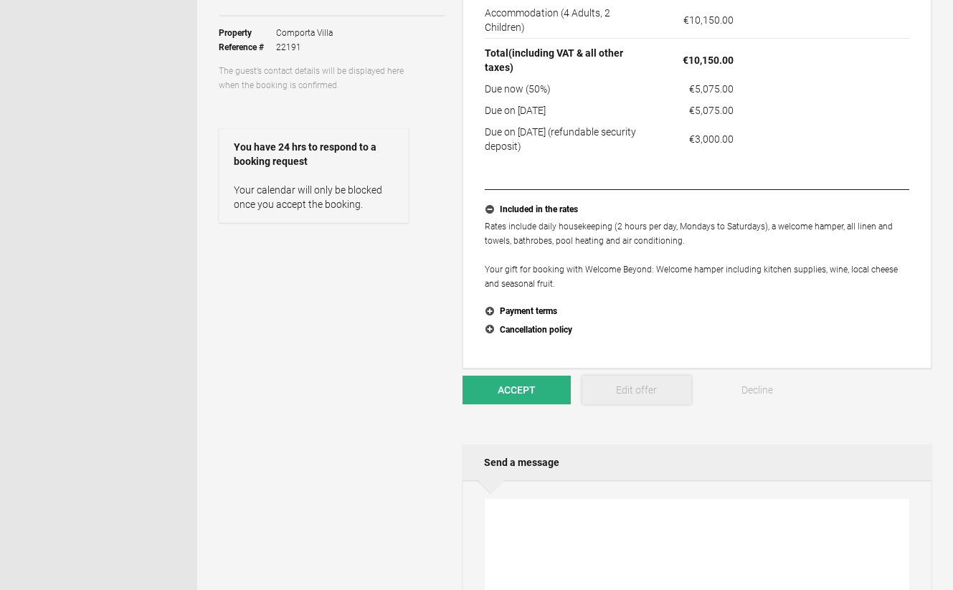
click at [634, 389] on link "Edit offer" at bounding box center [636, 390] width 108 height 29
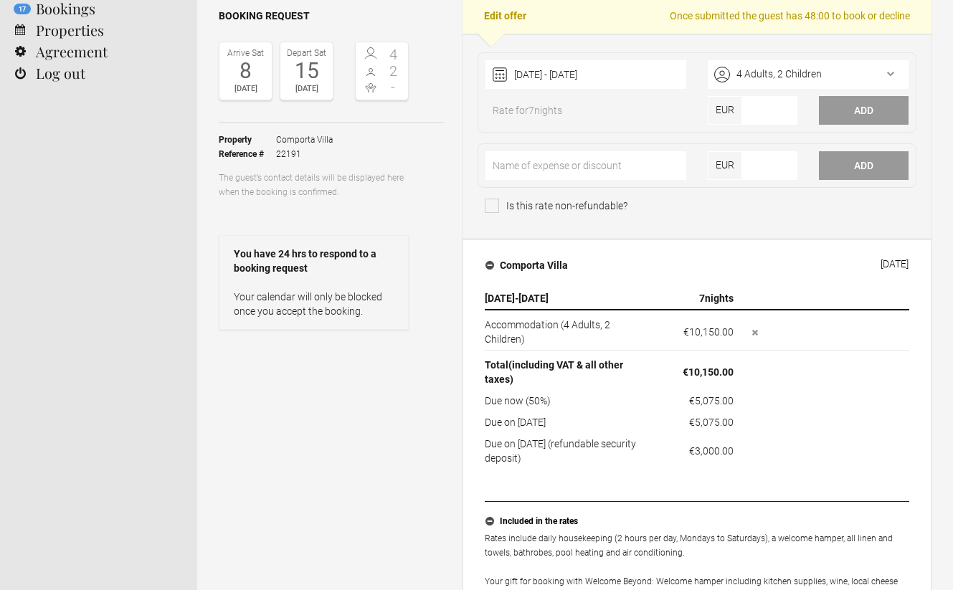
scroll to position [126, 0]
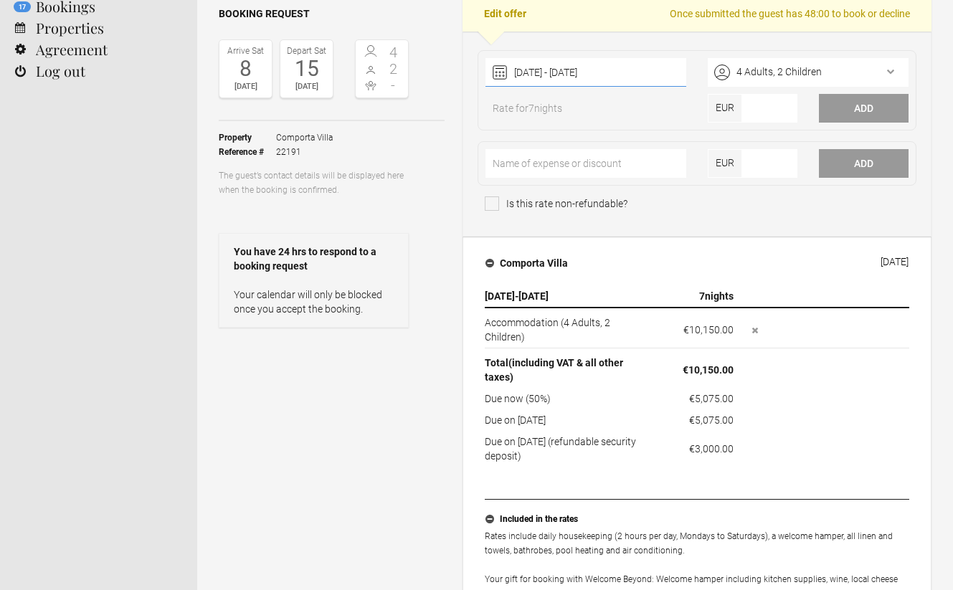
click at [622, 75] on div "[DATE] - [DATE] [DATE] Feb Mar Apr May Jun [DATE] Aug Sep Oct Nov Dec Clear" at bounding box center [585, 72] width 201 height 29
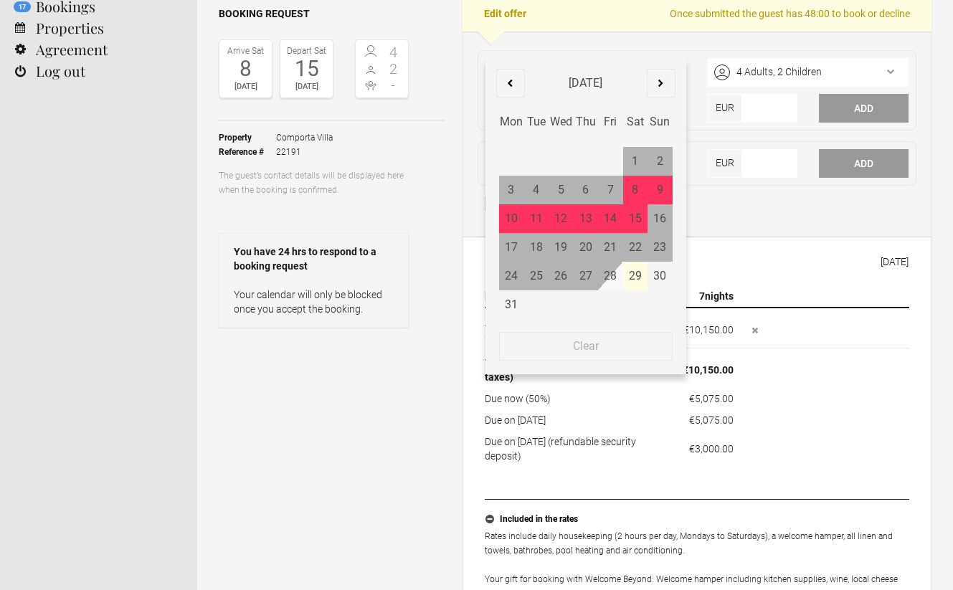
click at [638, 247] on div "22" at bounding box center [635, 247] width 25 height 29
click at [634, 252] on div "22" at bounding box center [635, 247] width 25 height 29
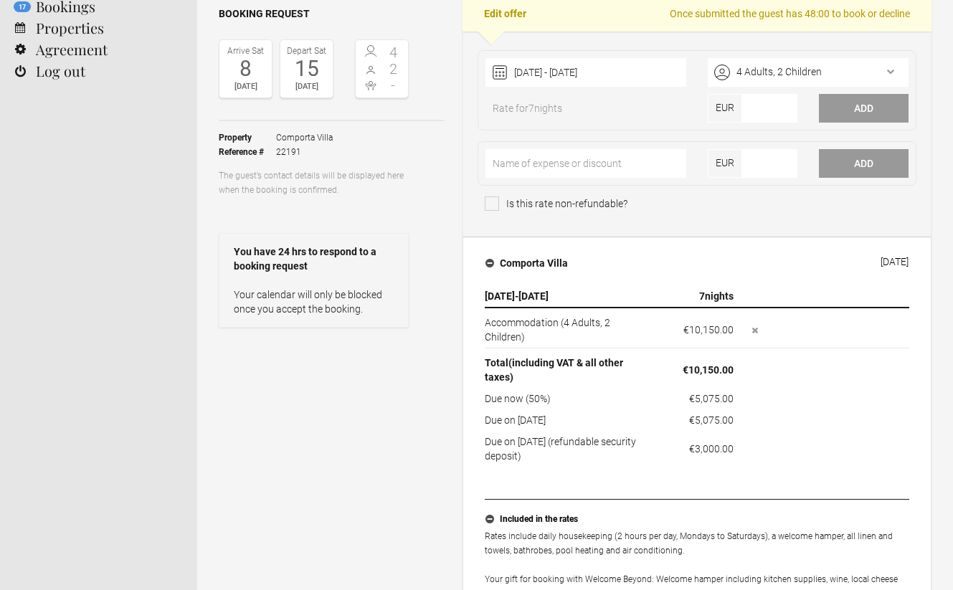
click at [750, 371] on th "(approx. €10,150.00 )" at bounding box center [824, 369] width 170 height 40
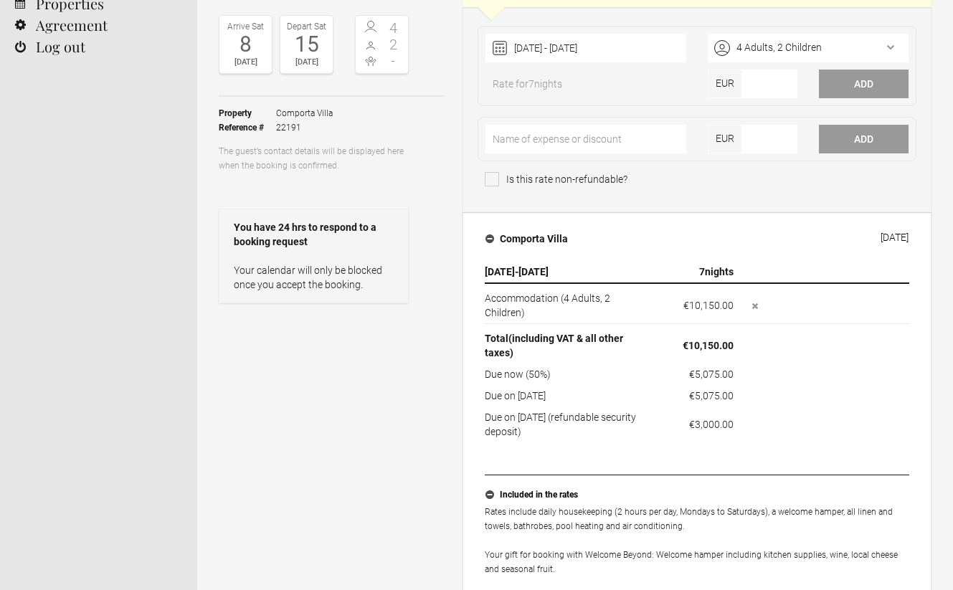
scroll to position [0, 0]
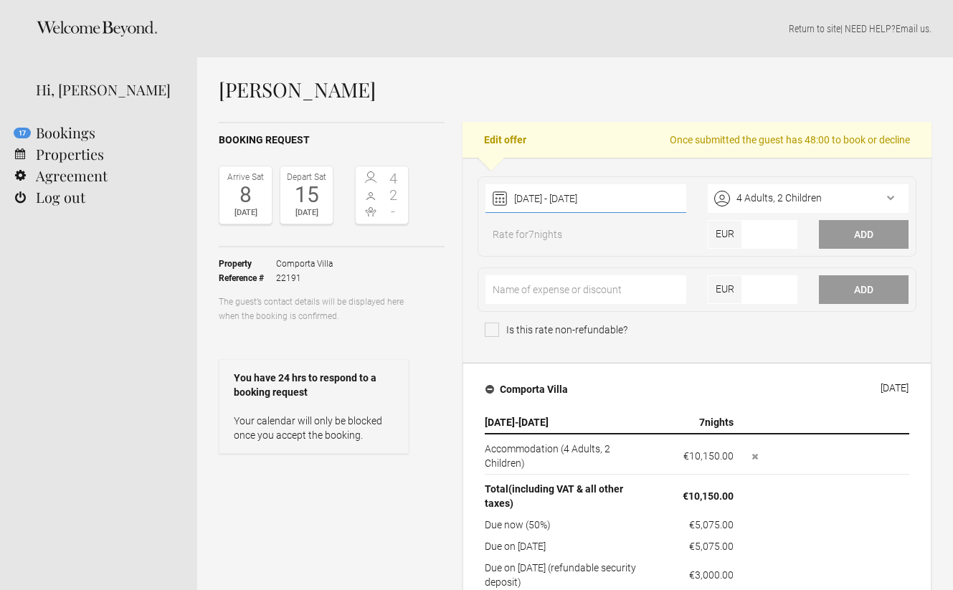
click at [614, 202] on div "[DATE] - [DATE] August [DATE] Feb Mar Apr May Jun [DATE] Aug Sep Oct Nov Dec Mo…" at bounding box center [585, 198] width 201 height 29
click at [593, 184] on fieldset "[DATE] - [DATE] [DATE] Feb Mar Apr May Jun [DATE] Aug Sep Oct Nov Dec Clear 4 A…" at bounding box center [697, 216] width 439 height 80
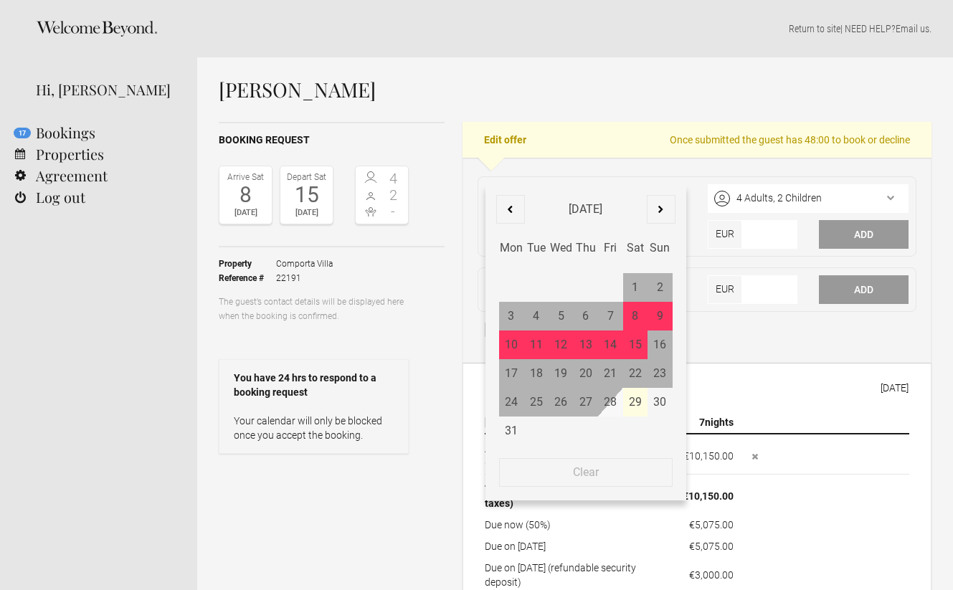
click at [591, 193] on div "08 August 2026 - 15 August 2026 August 2026 Jan Feb Mar Apr May Jun Jul Aug Sep…" at bounding box center [585, 198] width 201 height 29
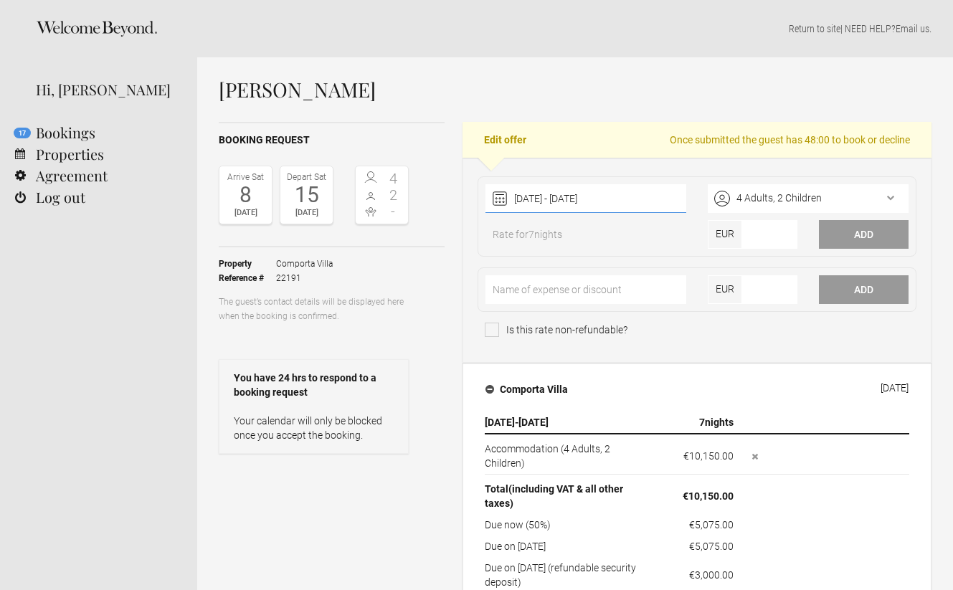
click at [634, 193] on div "08 August 2026 - 15 August 2026 August 2026 Jan Feb Mar Apr May Jun Jul Aug Sep…" at bounding box center [585, 198] width 201 height 29
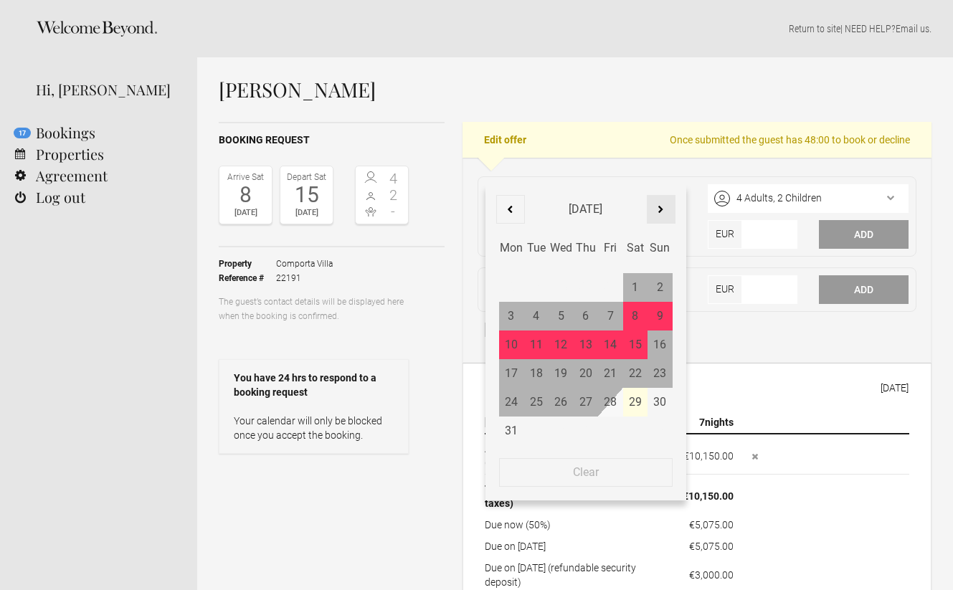
click at [658, 215] on div at bounding box center [661, 209] width 29 height 29
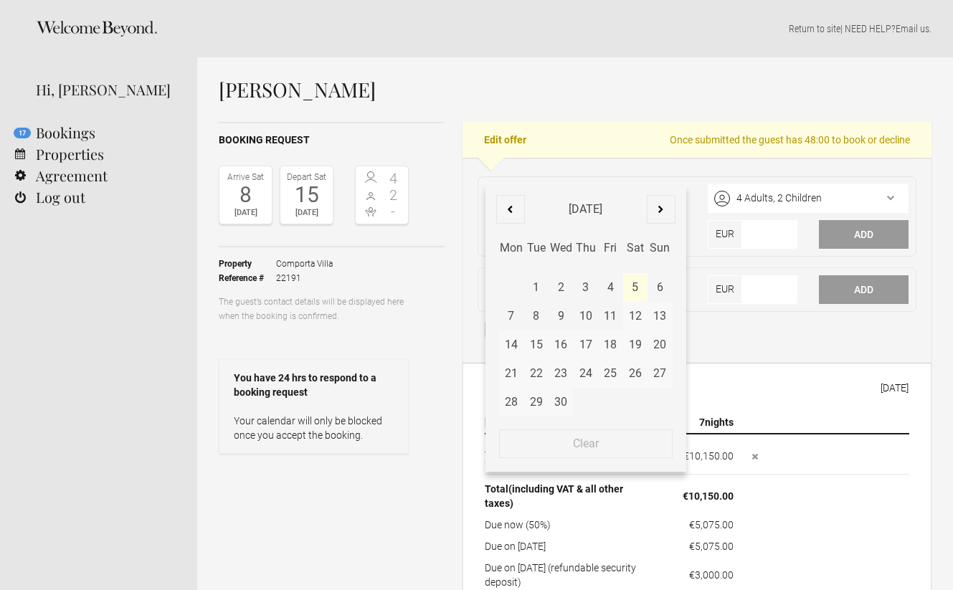
click at [658, 215] on div at bounding box center [661, 209] width 29 height 29
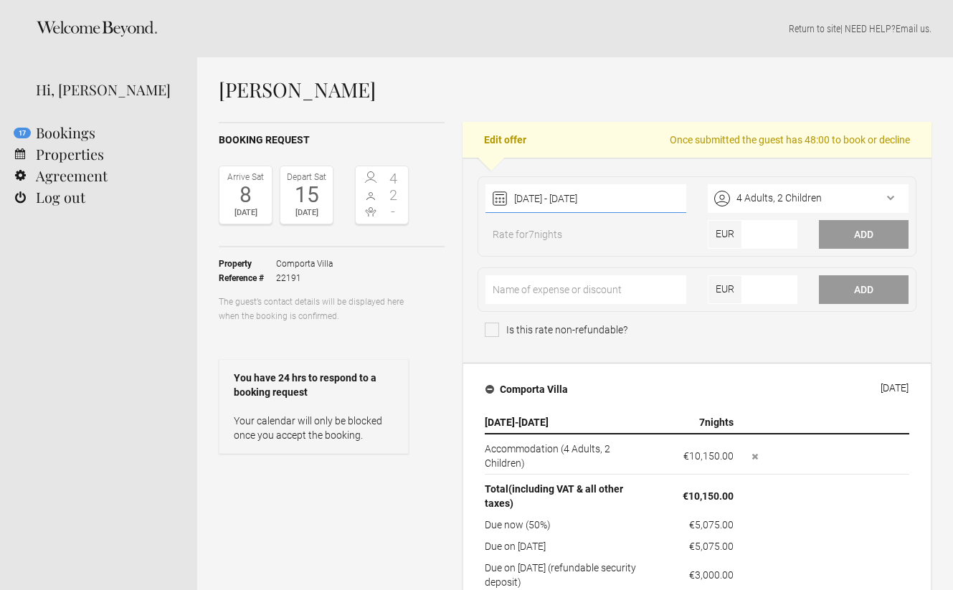
click at [572, 199] on div "[DATE] - [DATE] [DATE] Feb Mar Apr May Jun [DATE] Aug Sep Oct Nov Dec Clear" at bounding box center [585, 198] width 201 height 29
click at [625, 198] on div "[DATE] - [DATE] [DATE] Feb Mar Apr May Jun [DATE] Aug Sep Oct Nov Dec Clear" at bounding box center [585, 198] width 201 height 29
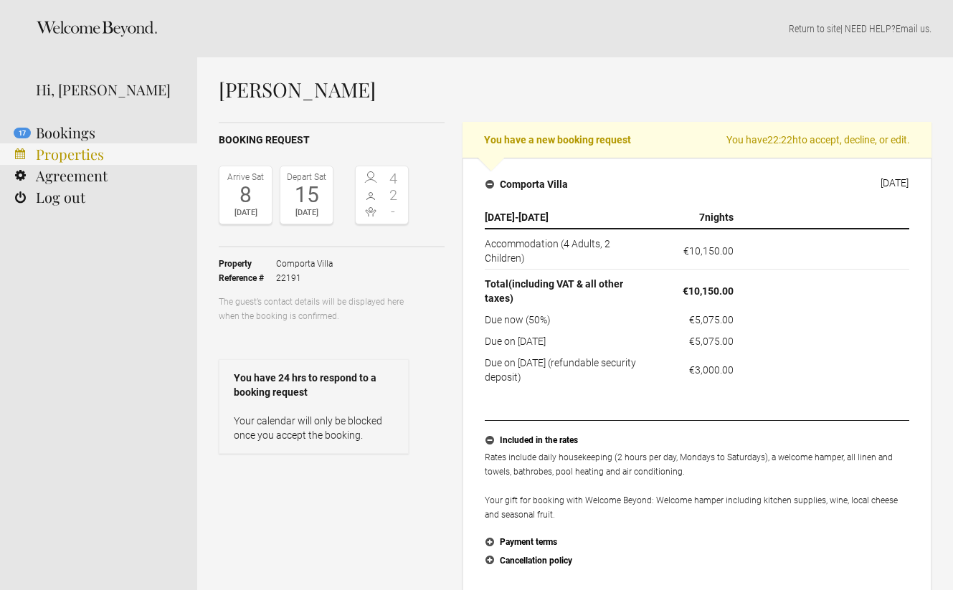
click at [40, 154] on link "Properties" at bounding box center [98, 154] width 197 height 22
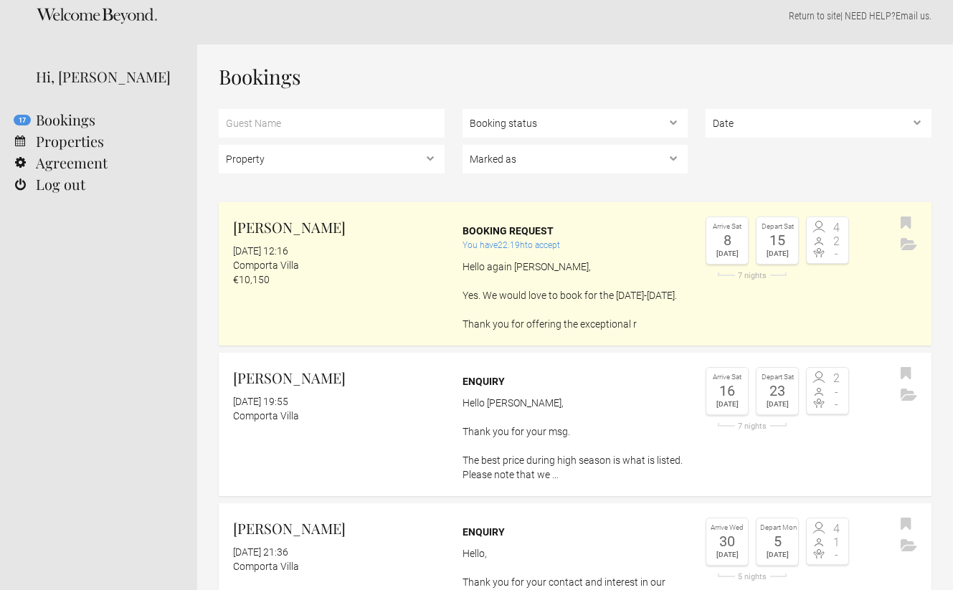
scroll to position [21, 0]
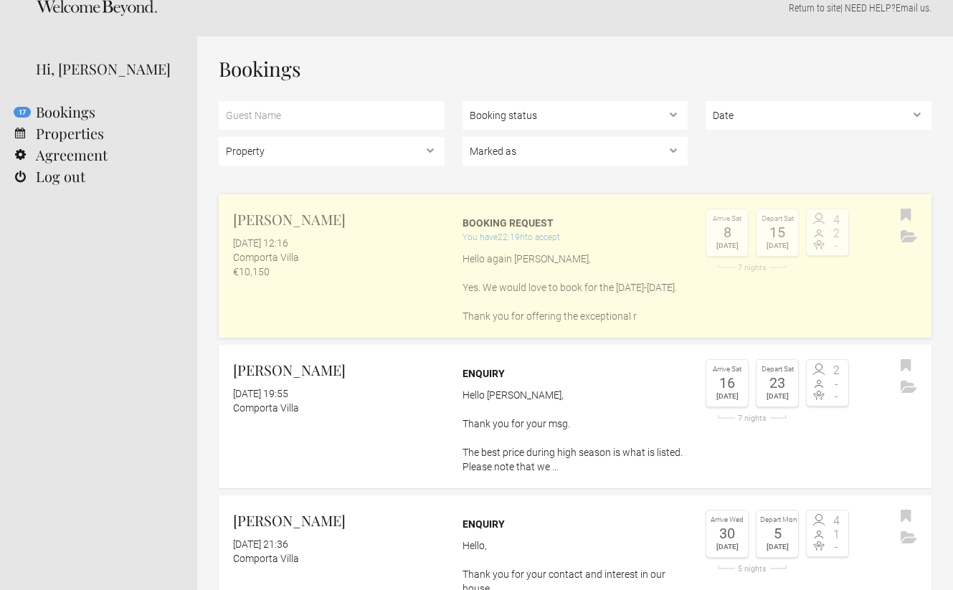
click at [638, 260] on p "Hello again João, Yes. We would love to book for the 22nd-29th of August. Thank…" at bounding box center [576, 288] width 226 height 72
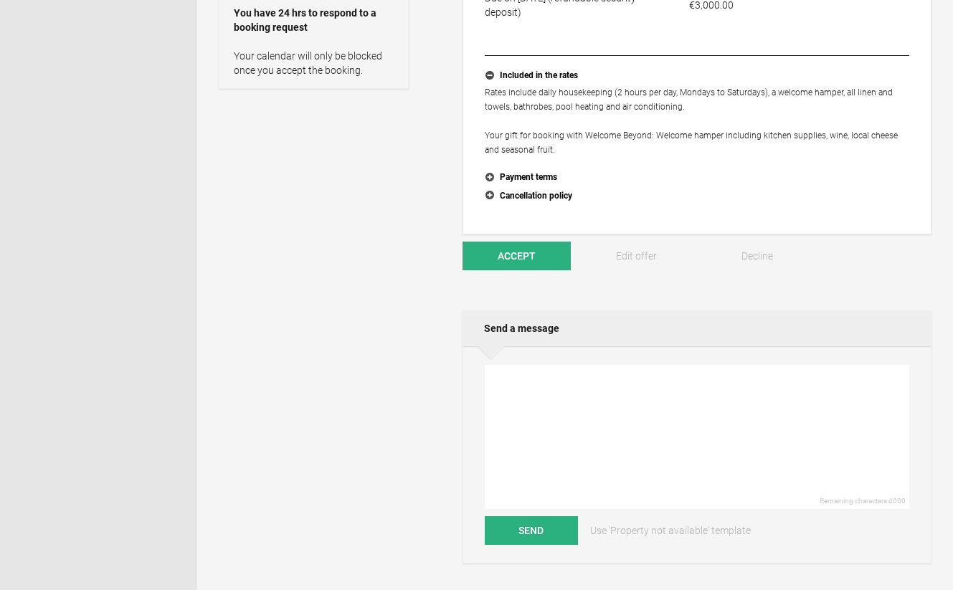
scroll to position [368, 0]
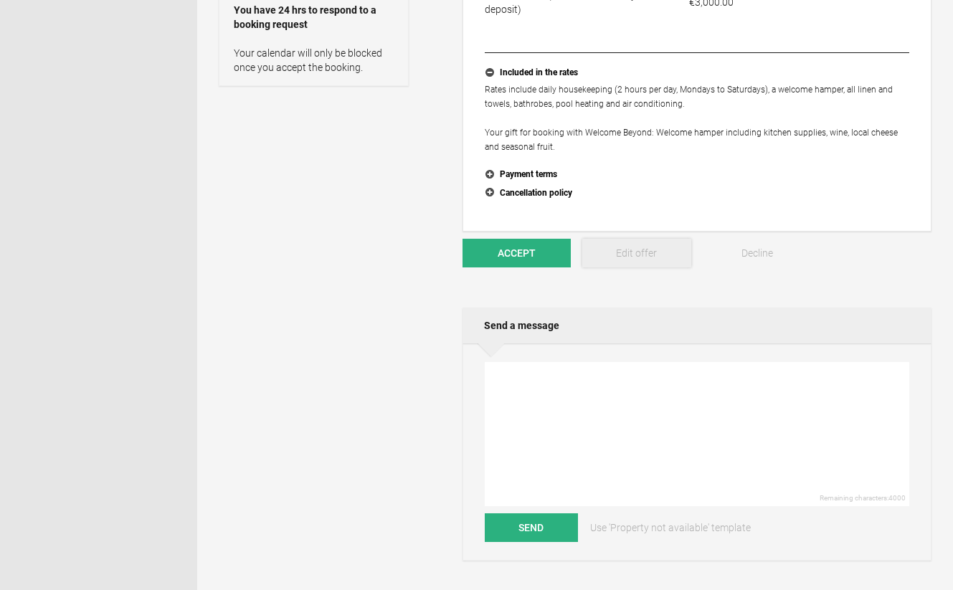
click at [643, 258] on link "Edit offer" at bounding box center [636, 253] width 108 height 29
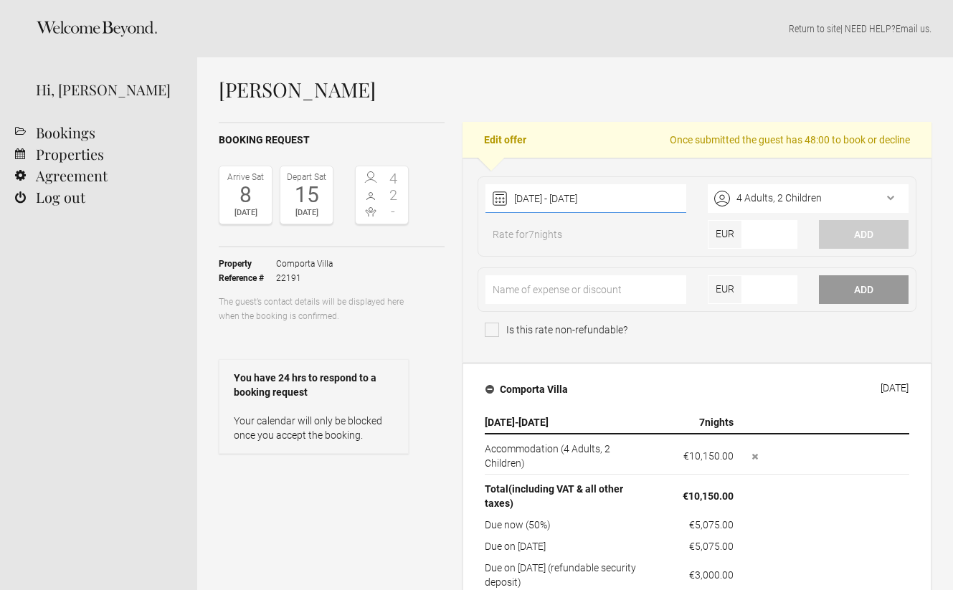
click at [643, 203] on div "08 August 2026 - 15 August 2026 2025 Jan Feb Mar Apr May Jun Jul Aug Sep Oct No…" at bounding box center [585, 198] width 201 height 29
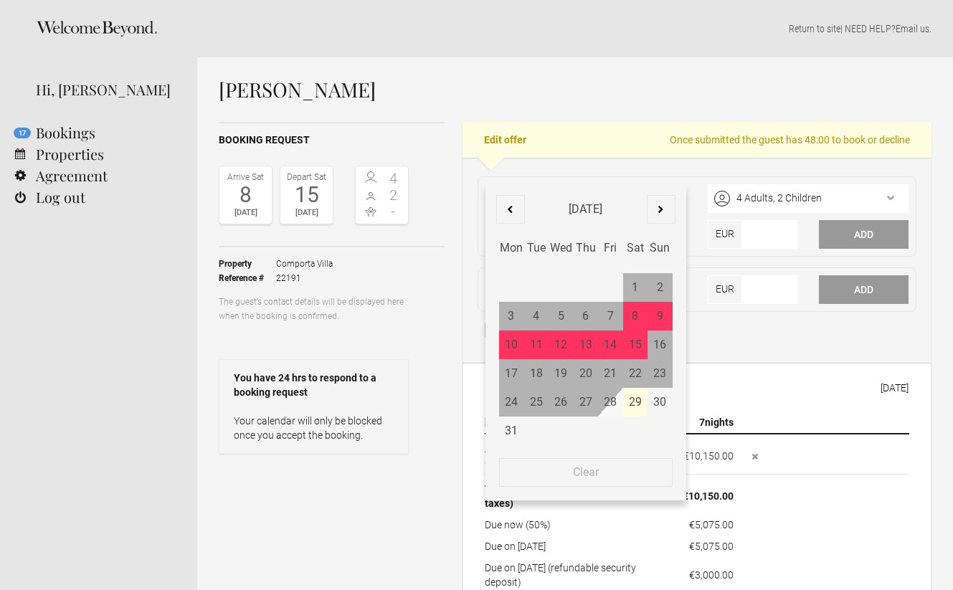
click at [638, 376] on div "22" at bounding box center [635, 373] width 25 height 29
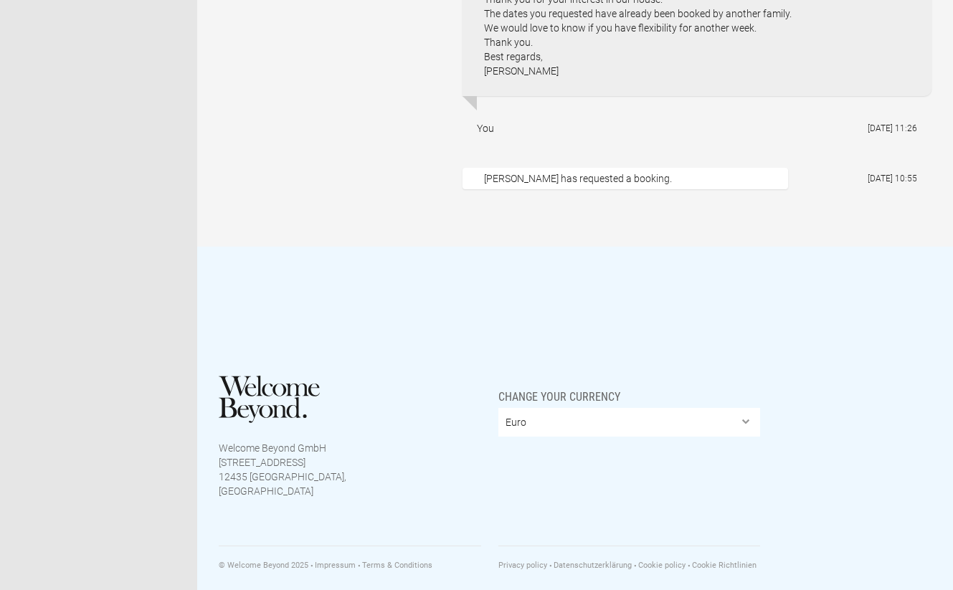
scroll to position [2324, 0]
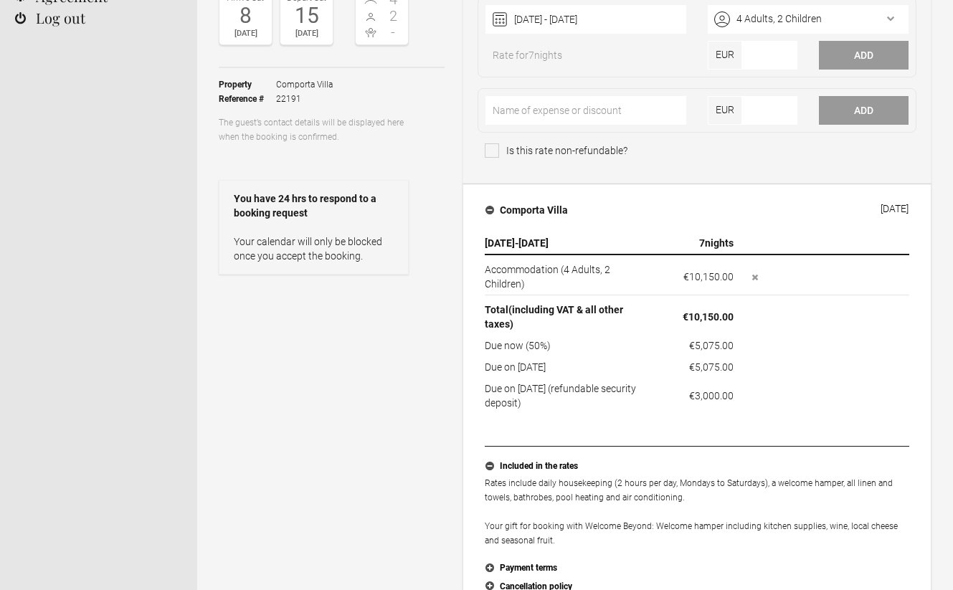
scroll to position [0, 0]
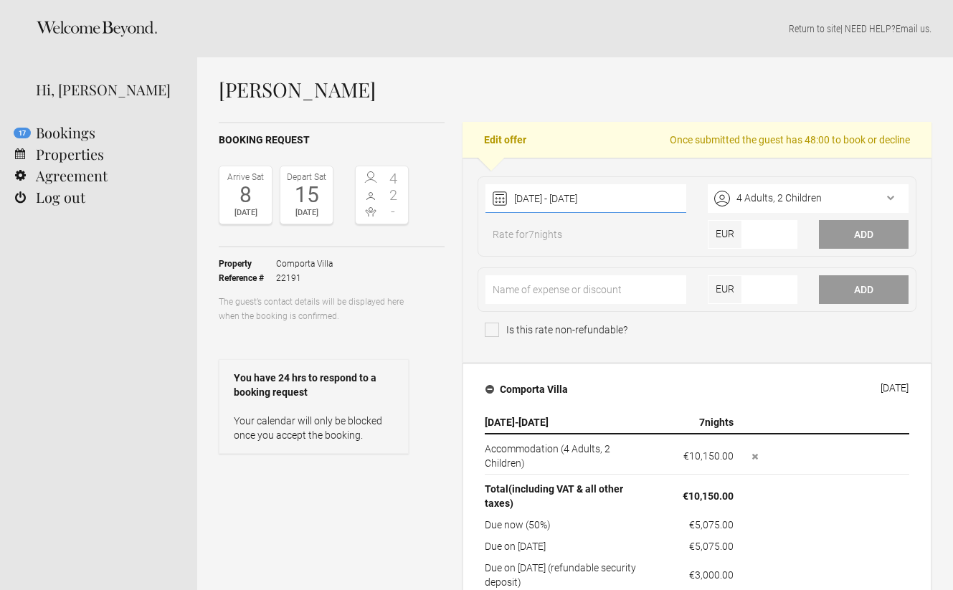
click at [660, 199] on div "08 August 2026 - 15 August 2026 August 2026 Jan Feb Mar Apr May Jun Jul Aug Sep…" at bounding box center [585, 198] width 201 height 29
click at [626, 163] on div "08 August 2026 - 15 August 2026 August 2026 Jan Feb Mar Apr May Jun Jul Aug Sep…" at bounding box center [697, 260] width 469 height 205
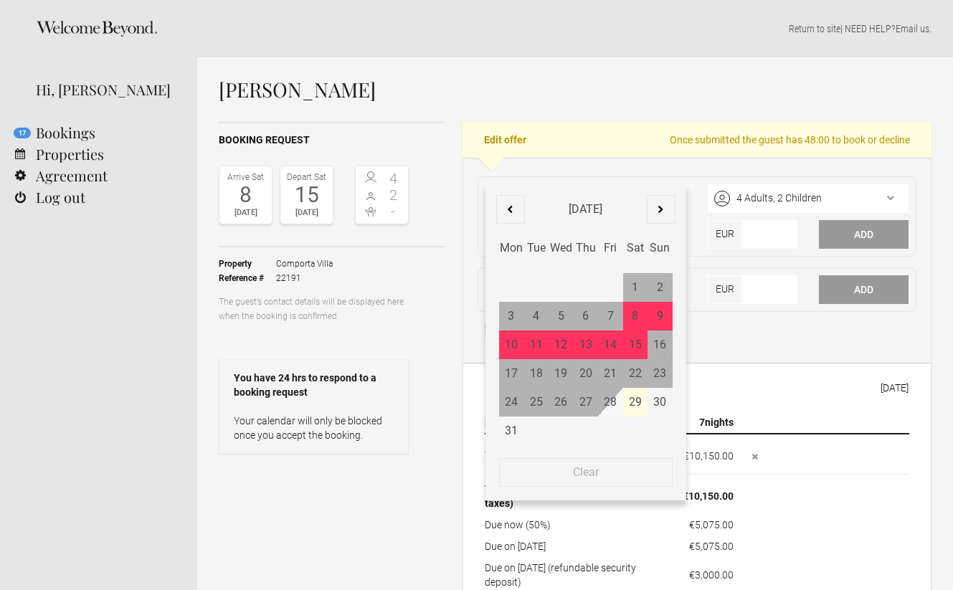
click at [645, 203] on div "08 August 2026 - 15 August 2026 August 2026 Jan Feb Mar Apr May Jun Jul Aug Sep…" at bounding box center [585, 198] width 201 height 29
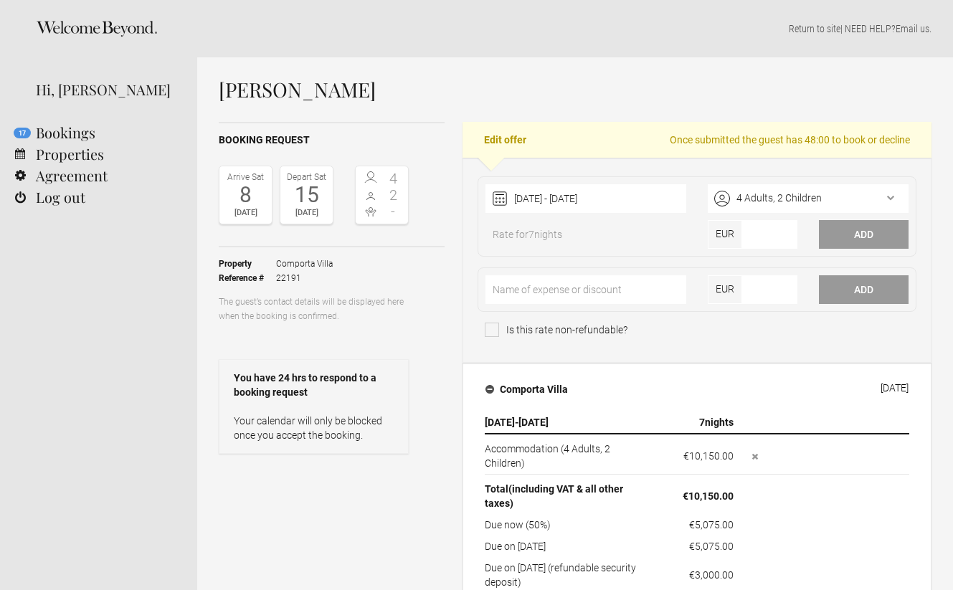
click at [651, 179] on fieldset "08 August 2026 - 15 August 2026 August 2026 Jan Feb Mar Apr May Jun Jul Aug Sep…" at bounding box center [697, 216] width 439 height 80
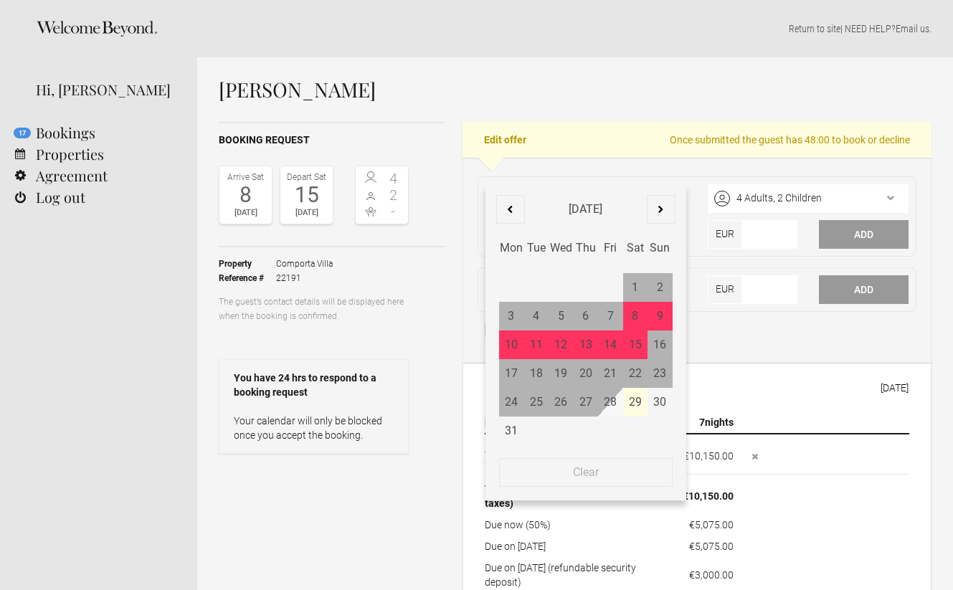
click at [644, 187] on div "08 August 2026 - 15 August 2026 August 2026 Jan Feb Mar Apr May Jun Jul Aug Sep…" at bounding box center [585, 198] width 201 height 29
click at [632, 370] on div "22" at bounding box center [635, 373] width 25 height 29
click at [635, 402] on div "29" at bounding box center [635, 402] width 25 height 29
type input "29 August 2026"
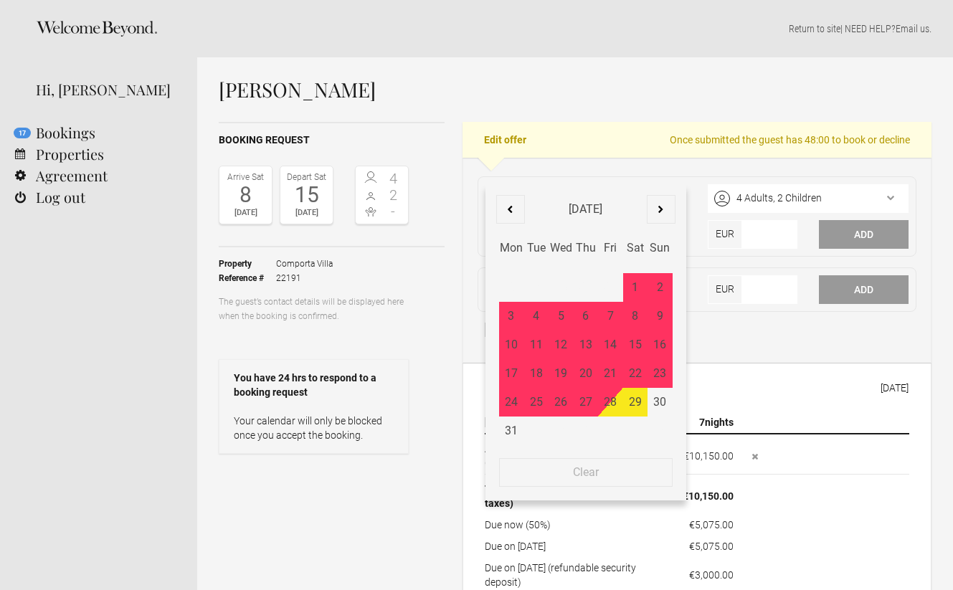
click at [480, 175] on div "29 August 2026 August 2026 Jan Feb Mar Apr May Jun Jul Aug Sep Oct Nov Dec Mon …" at bounding box center [697, 260] width 469 height 205
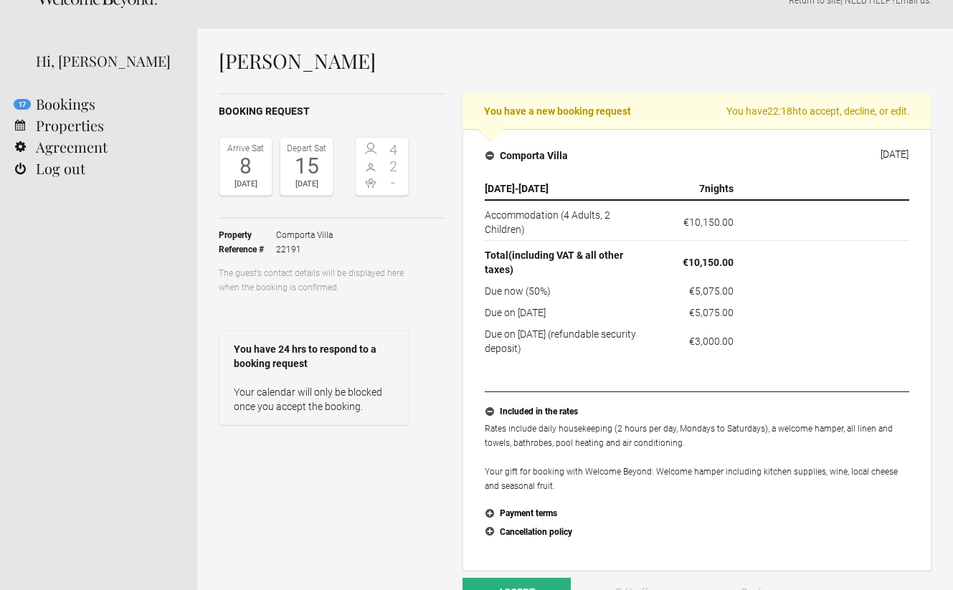
click at [611, 196] on th "[DATE] - [DATE]" at bounding box center [570, 189] width 170 height 22
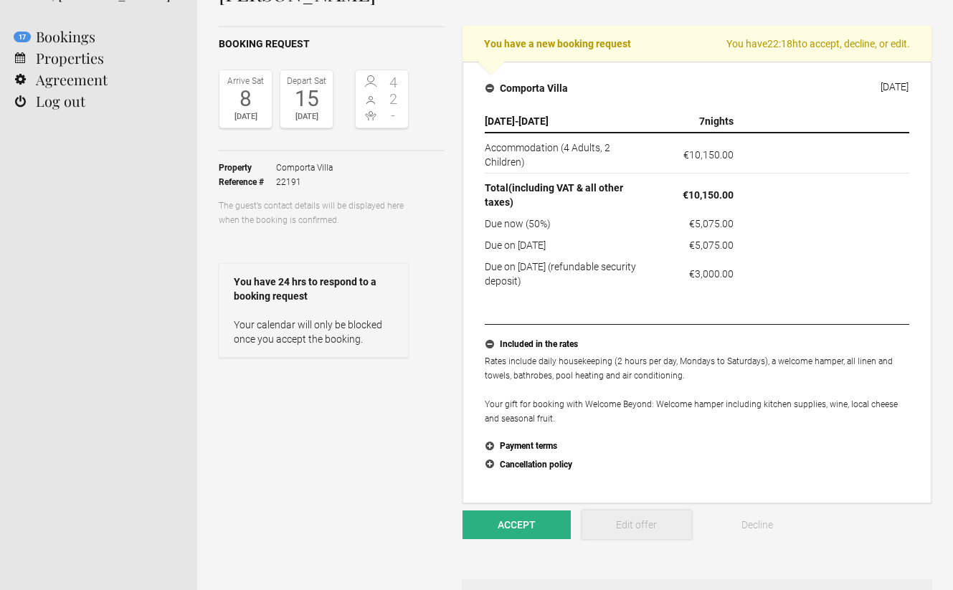
scroll to position [161, 0]
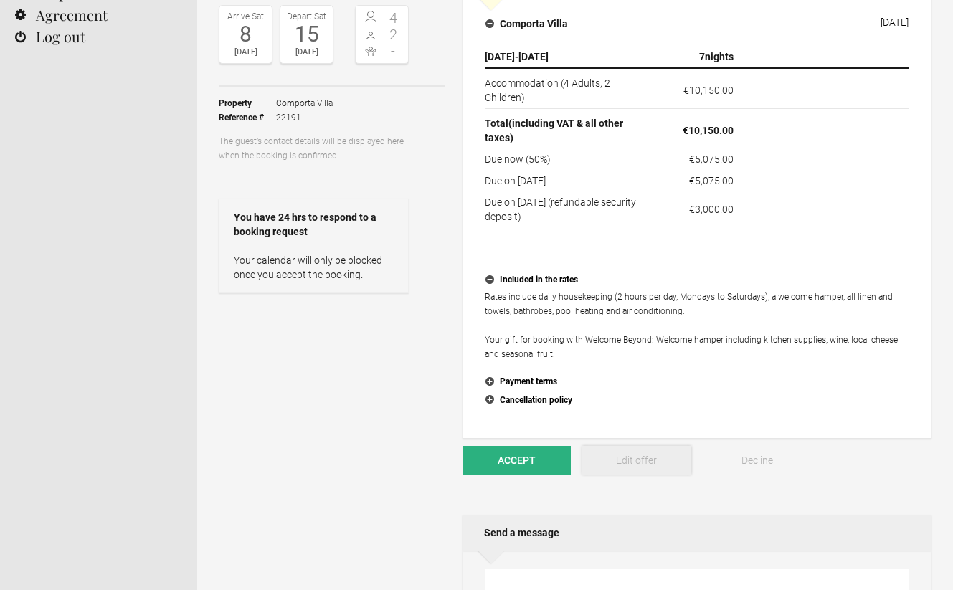
click at [650, 460] on link "Edit offer" at bounding box center [636, 460] width 108 height 29
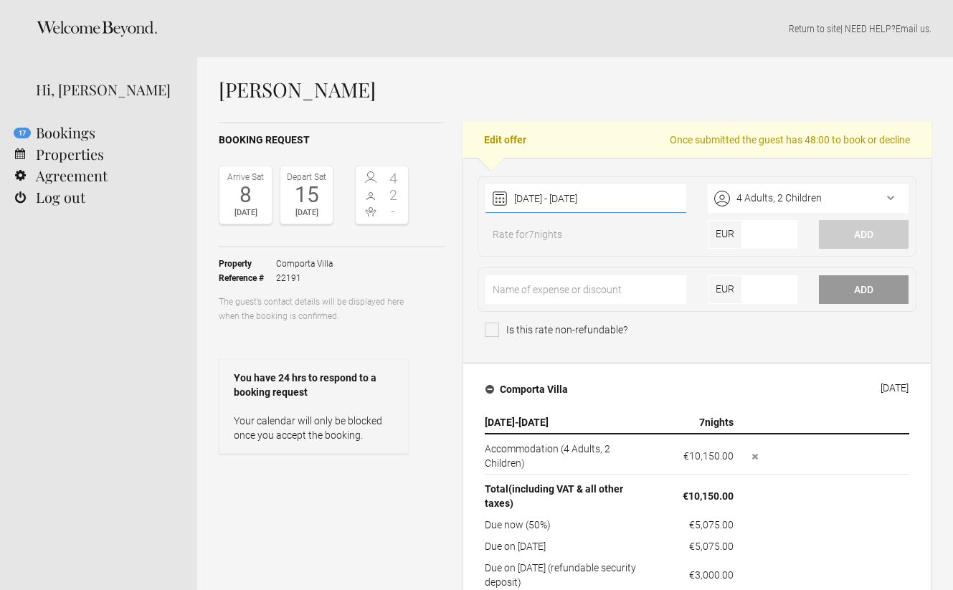
click at [624, 199] on div "08 August 2026 - 15 August 2026 2025 Jan Feb Mar Apr May Jun Jul Aug Sep Oct No…" at bounding box center [585, 198] width 201 height 29
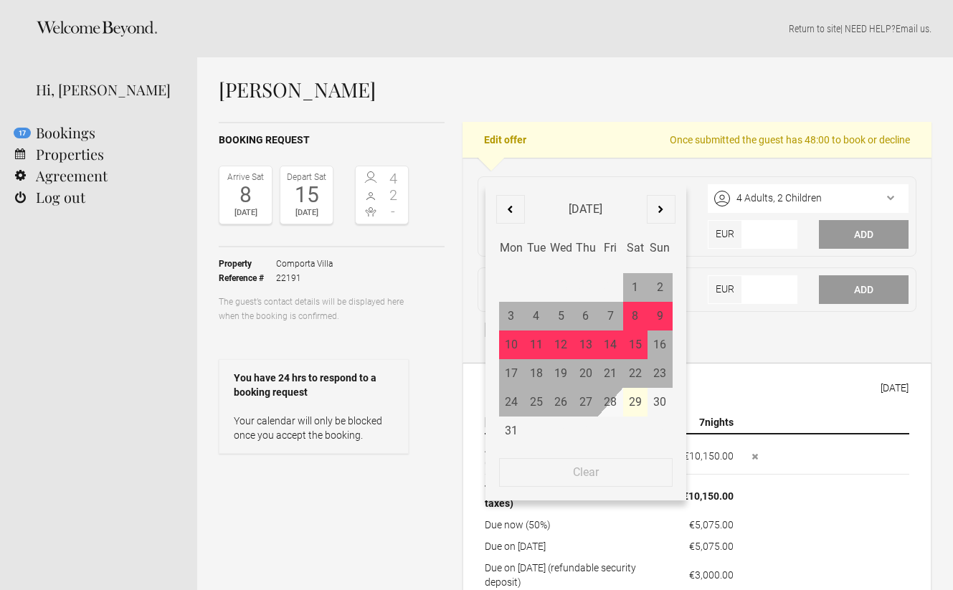
click at [637, 382] on div "22" at bounding box center [635, 373] width 25 height 29
click at [637, 376] on div "22" at bounding box center [635, 373] width 25 height 29
click at [654, 213] on div at bounding box center [661, 209] width 29 height 29
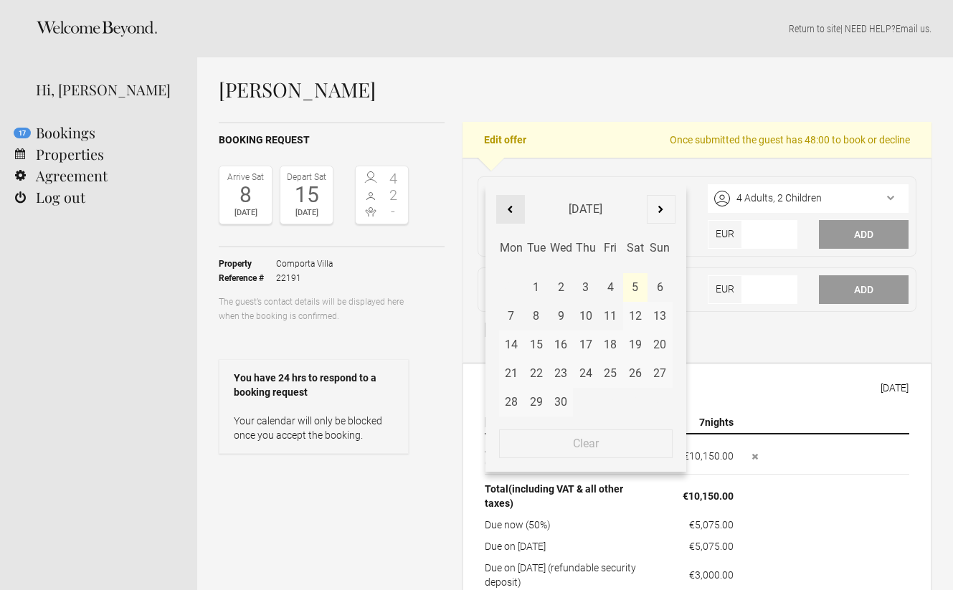
click at [506, 201] on div at bounding box center [510, 209] width 29 height 29
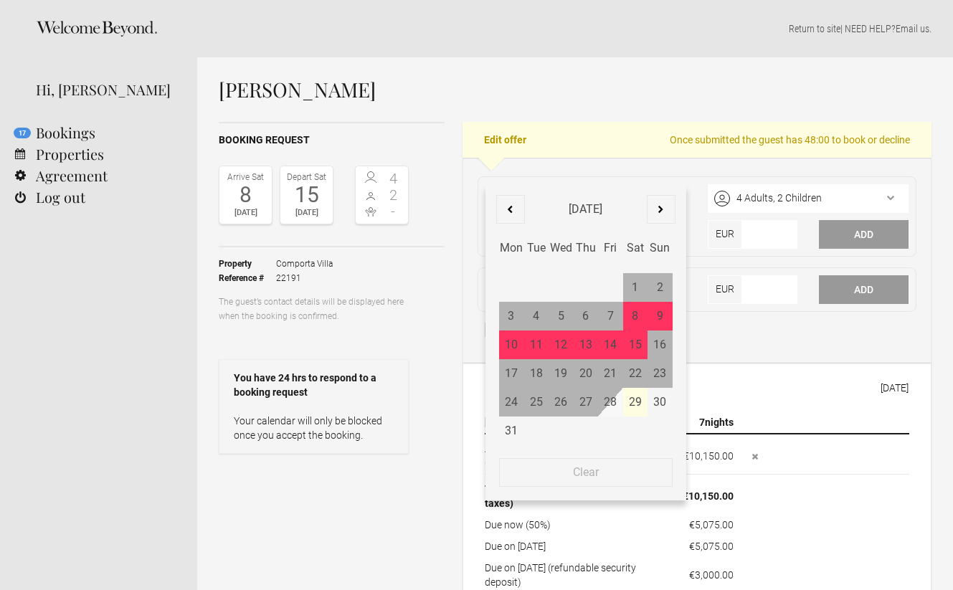
click at [506, 201] on div at bounding box center [510, 209] width 29 height 29
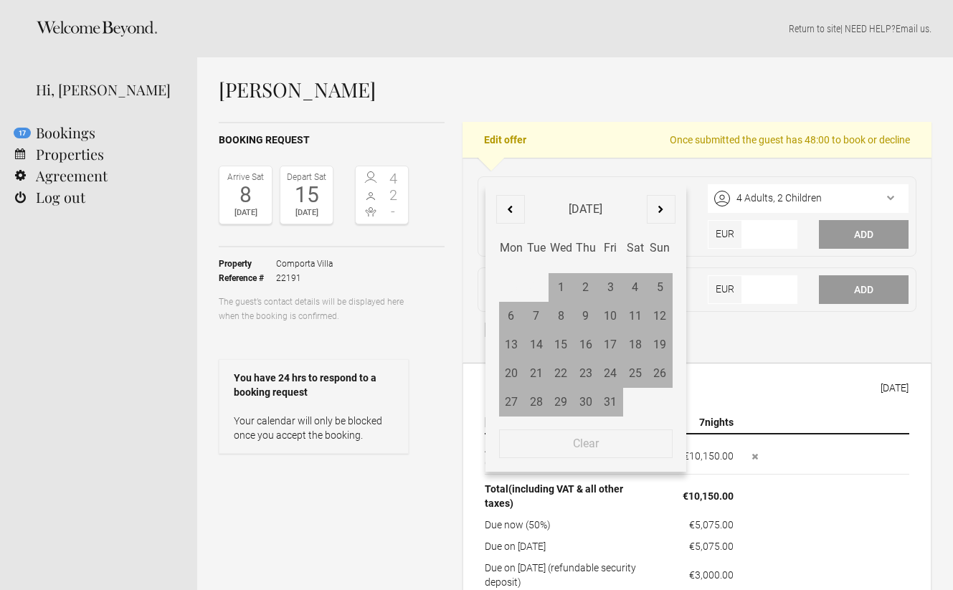
click at [506, 201] on div at bounding box center [510, 209] width 29 height 29
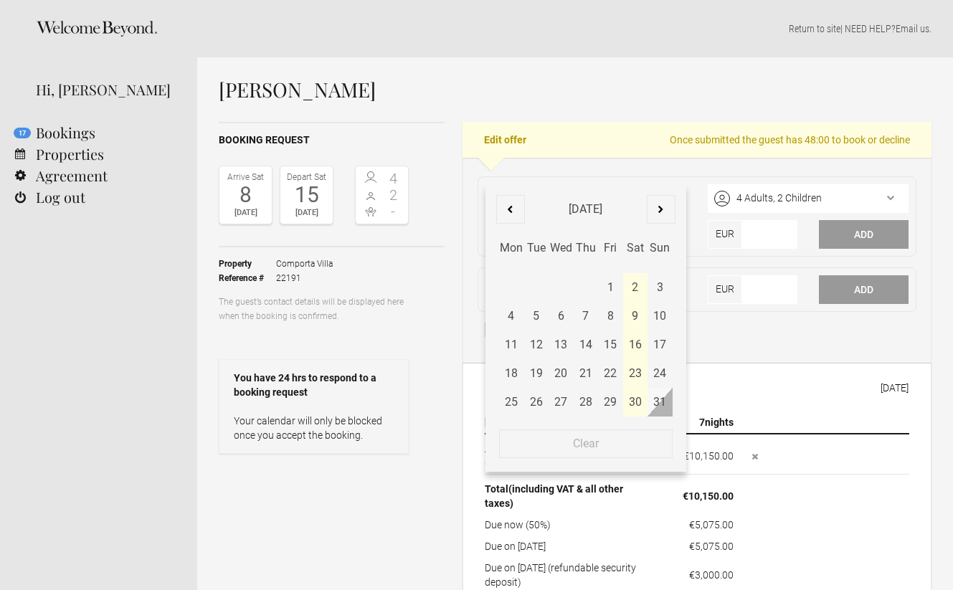
click at [592, 80] on h1 "[PERSON_NAME]" at bounding box center [575, 90] width 713 height 22
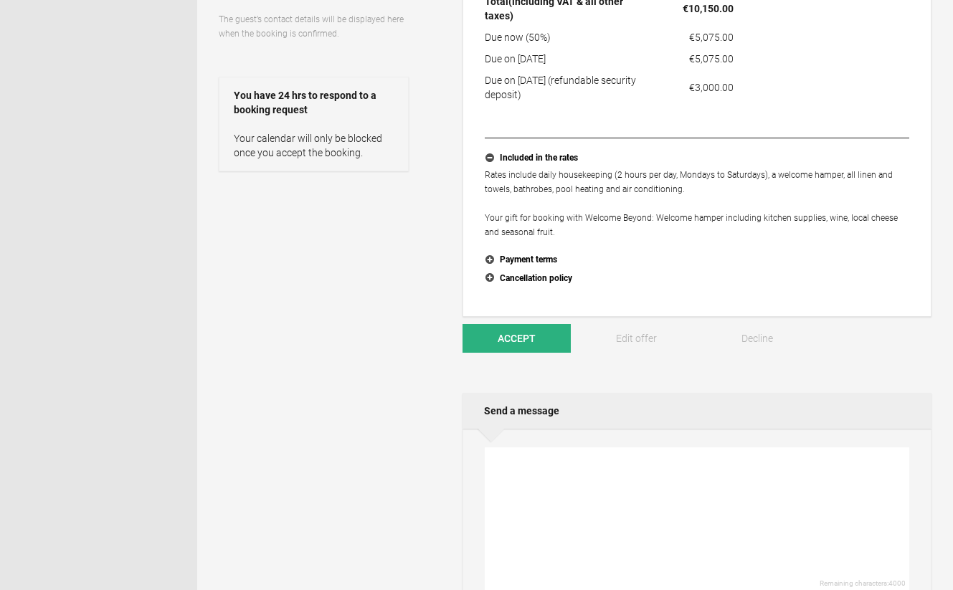
scroll to position [338, 0]
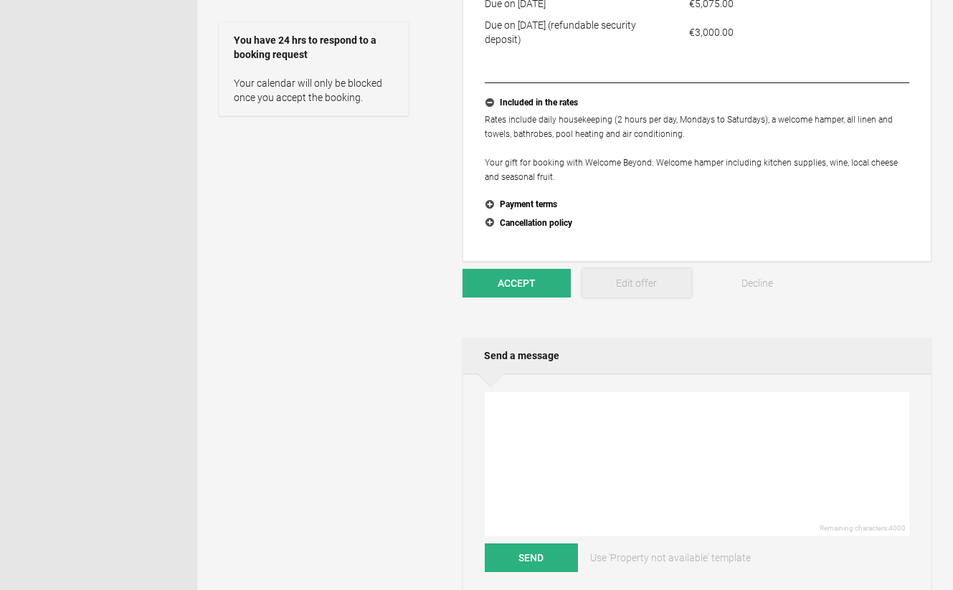
click at [617, 279] on link "Edit offer" at bounding box center [636, 283] width 108 height 29
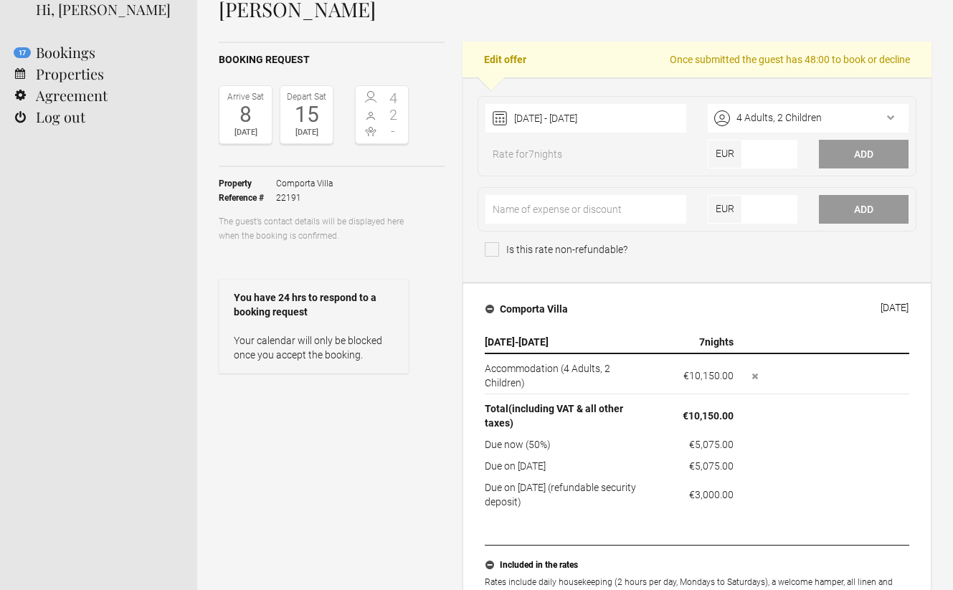
scroll to position [99, 0]
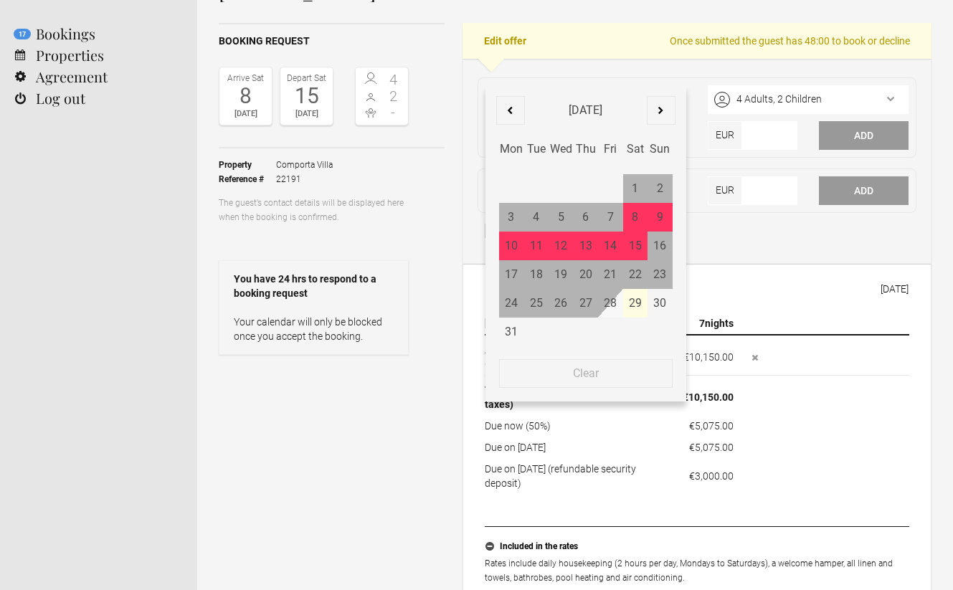
click at [615, 94] on div "[DATE] - [DATE] August [DATE] Feb Mar Apr May Jun [DATE] Aug Sep Oct Nov Dec Mo…" at bounding box center [585, 99] width 201 height 29
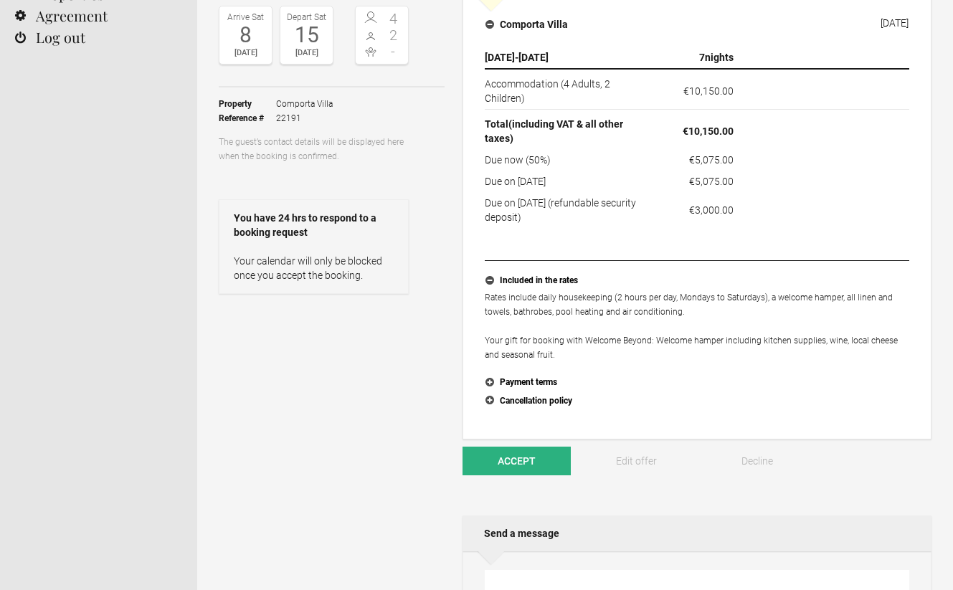
scroll to position [179, 0]
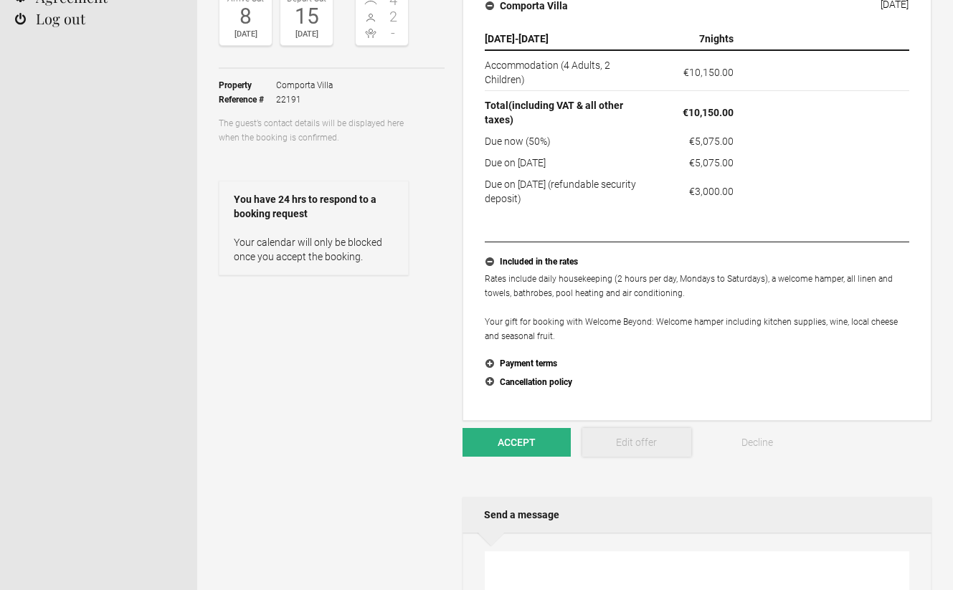
click at [625, 434] on link "Edit offer" at bounding box center [636, 442] width 108 height 29
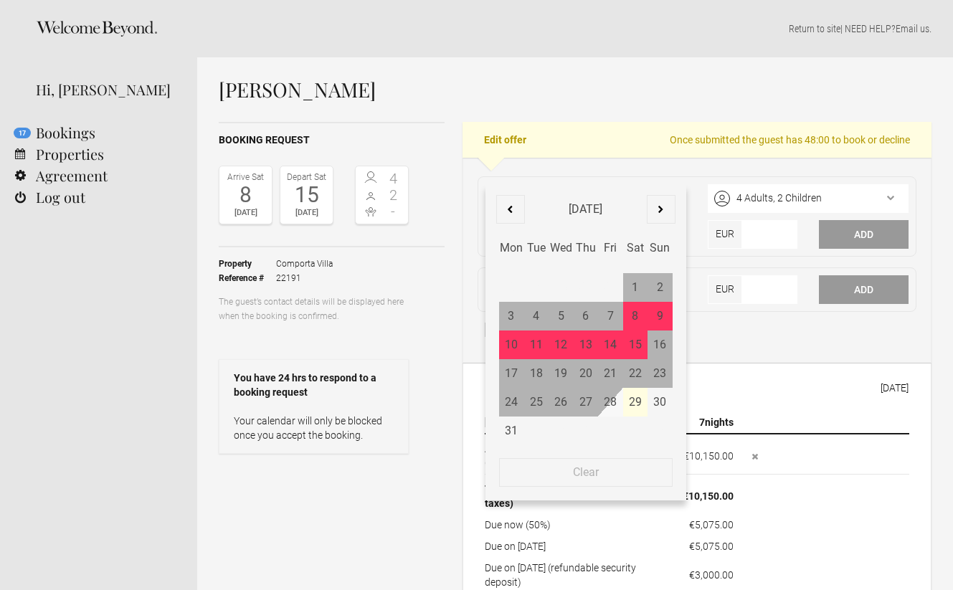
click at [652, 199] on div "[DATE] - [DATE] August [DATE] Feb Mar Apr May Jun [DATE] Aug Sep Oct Nov Dec Mo…" at bounding box center [585, 198] width 201 height 29
click at [660, 212] on icon at bounding box center [660, 209] width 5 height 7
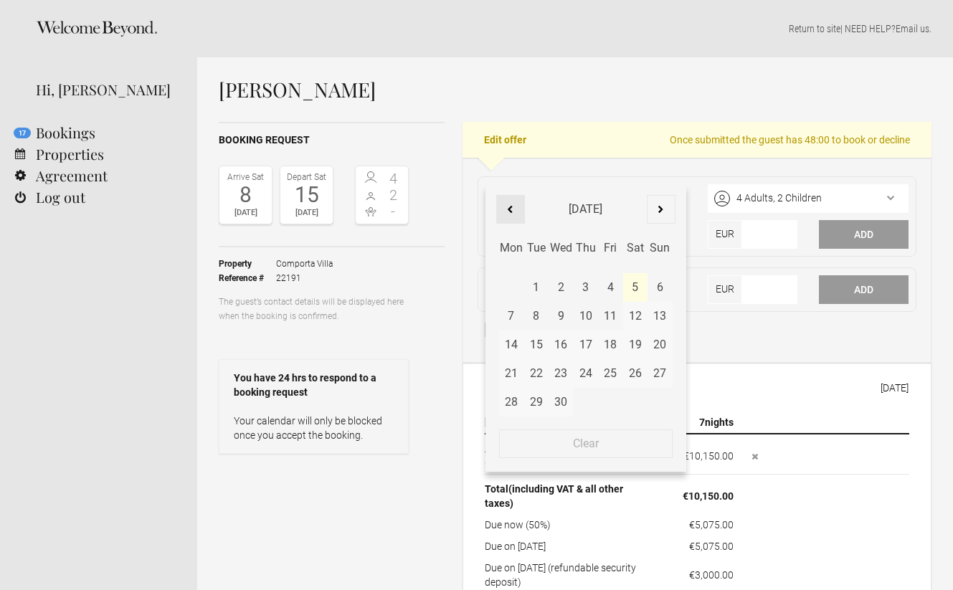
click at [520, 214] on div at bounding box center [510, 209] width 29 height 29
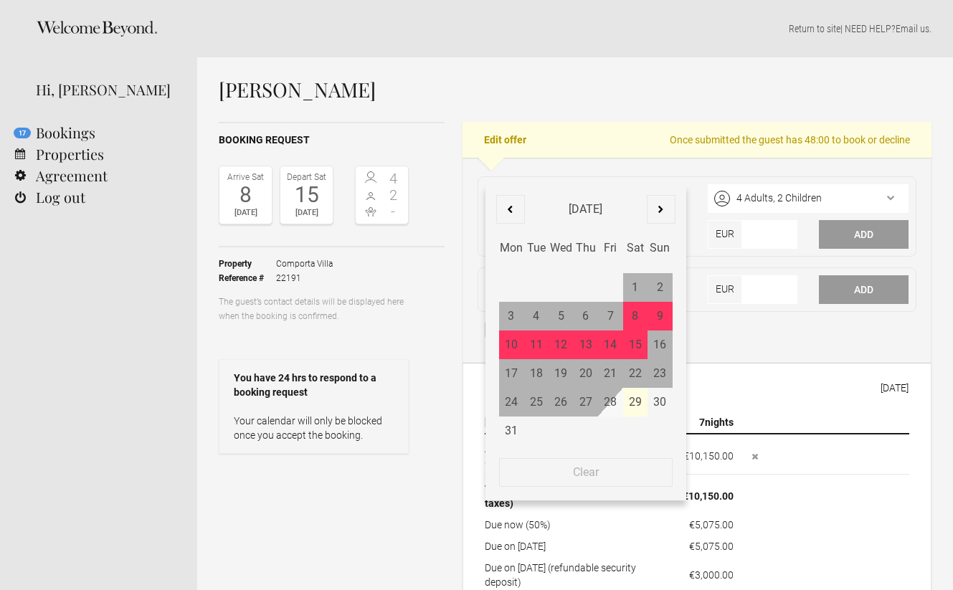
click at [520, 214] on div at bounding box center [510, 209] width 29 height 29
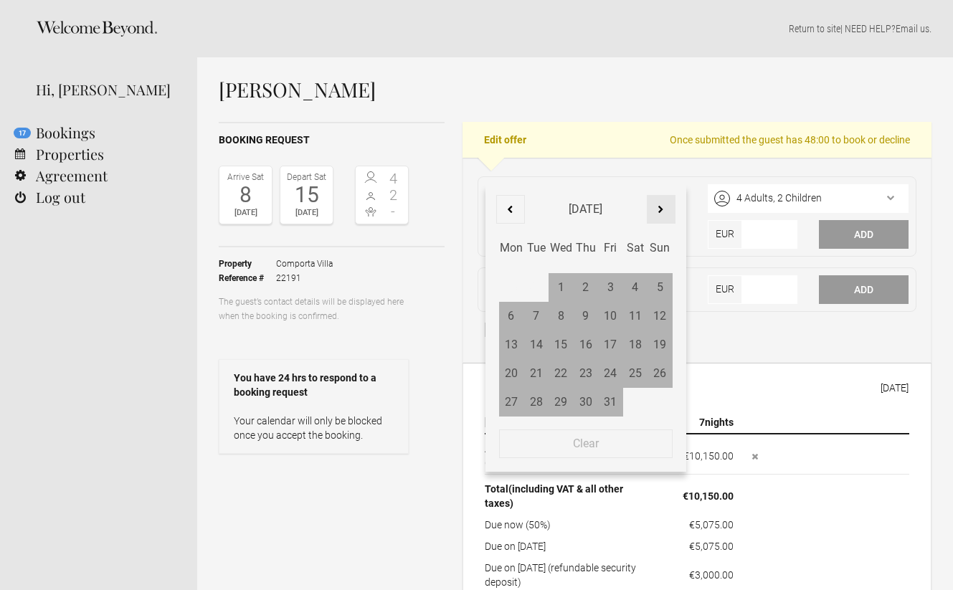
click at [660, 205] on div at bounding box center [661, 209] width 29 height 29
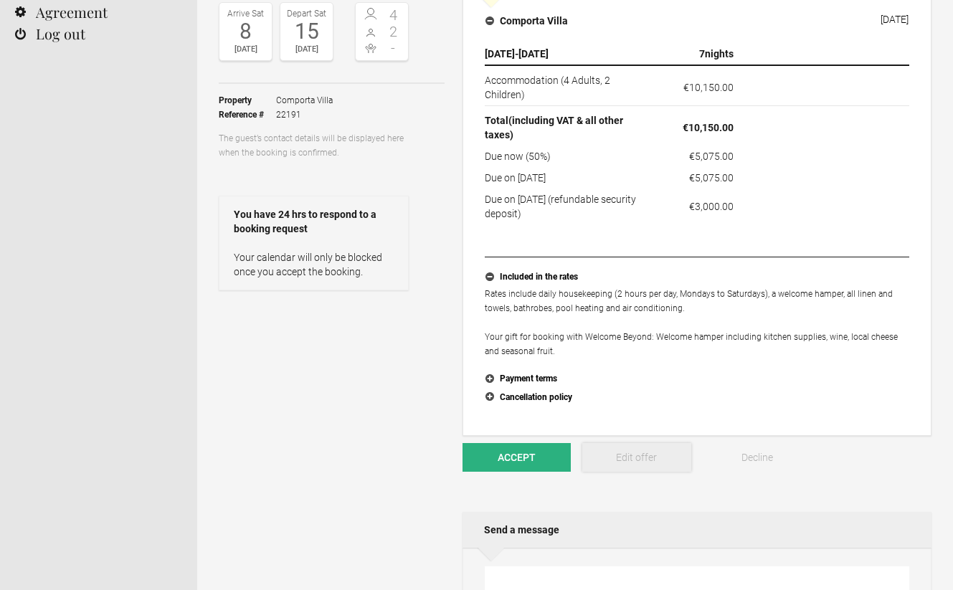
scroll to position [200, 0]
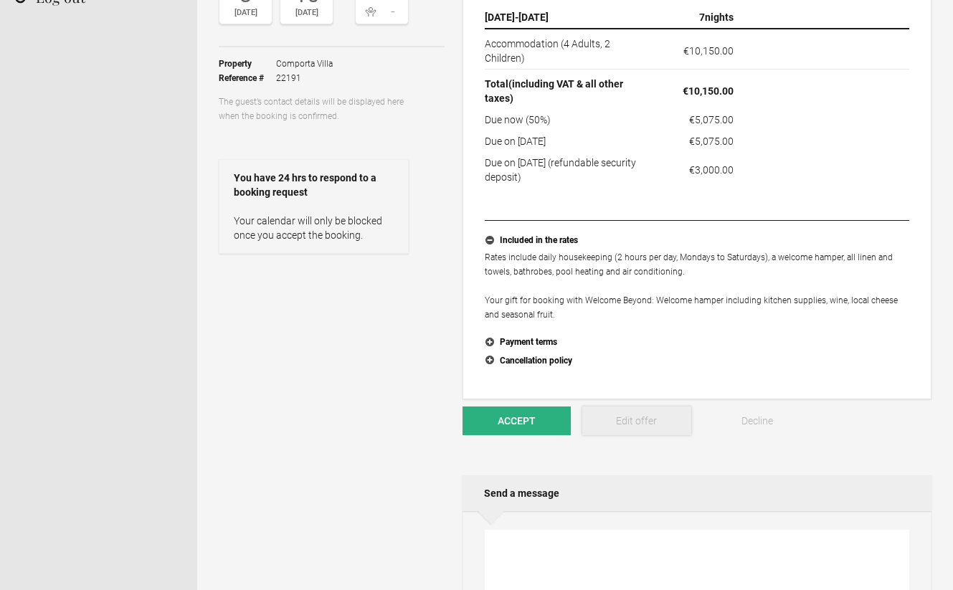
click at [640, 423] on link "Edit offer" at bounding box center [636, 421] width 108 height 29
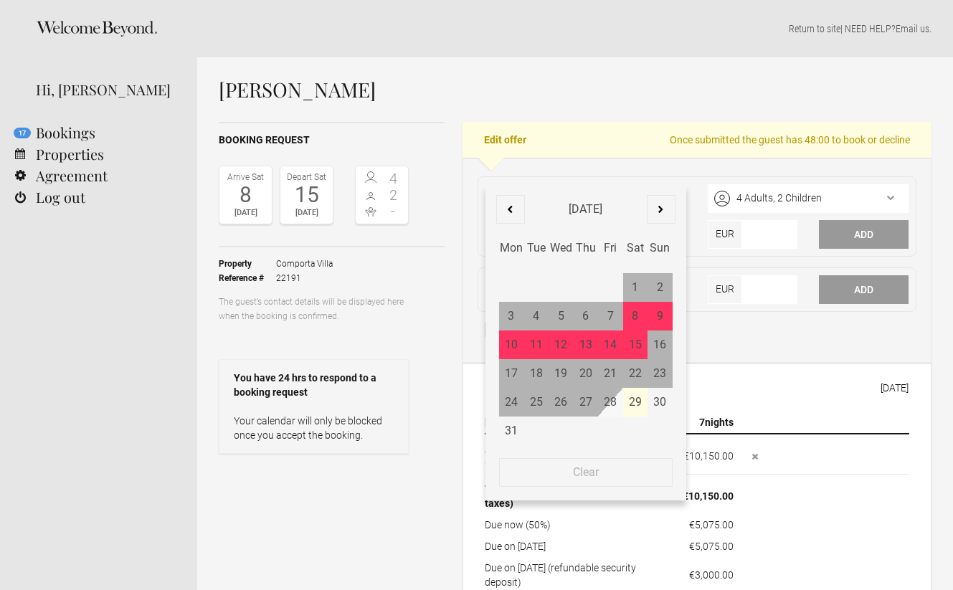
click at [643, 189] on div "[DATE] - [DATE] August [DATE] Feb Mar Apr May Jun [DATE] Aug Sep Oct Nov Dec Mo…" at bounding box center [585, 198] width 201 height 29
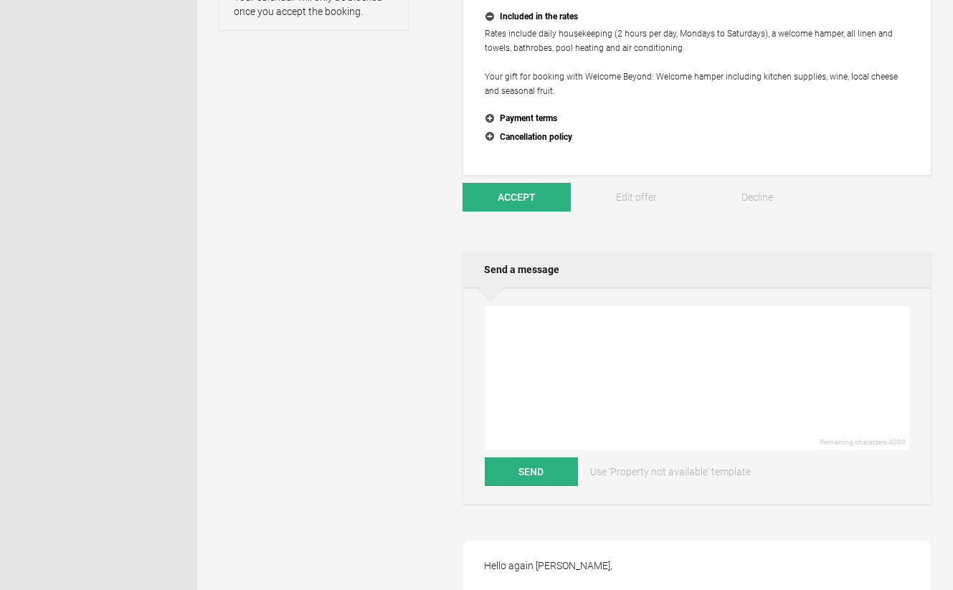
scroll to position [453, 0]
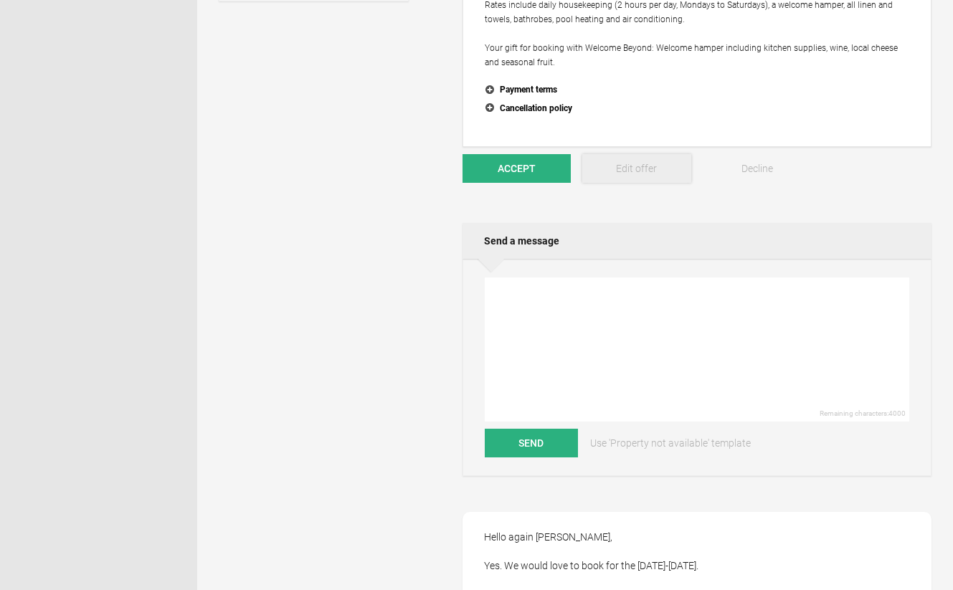
click at [629, 169] on link "Edit offer" at bounding box center [636, 168] width 108 height 29
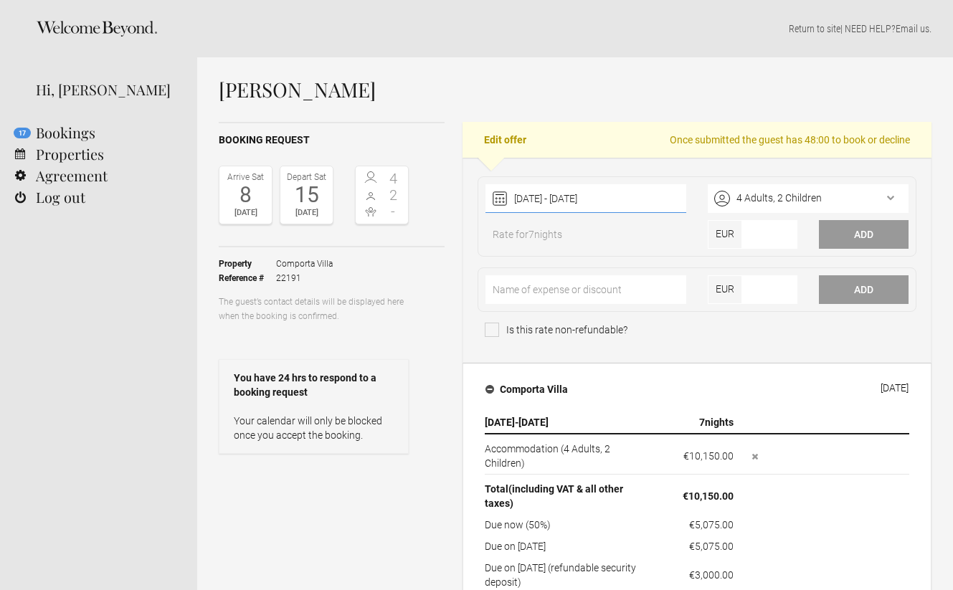
click at [648, 189] on div "[DATE] - [DATE] [DATE] Feb Mar Apr May Jun [DATE] Aug Sep Oct Nov Dec Clear" at bounding box center [585, 198] width 201 height 29
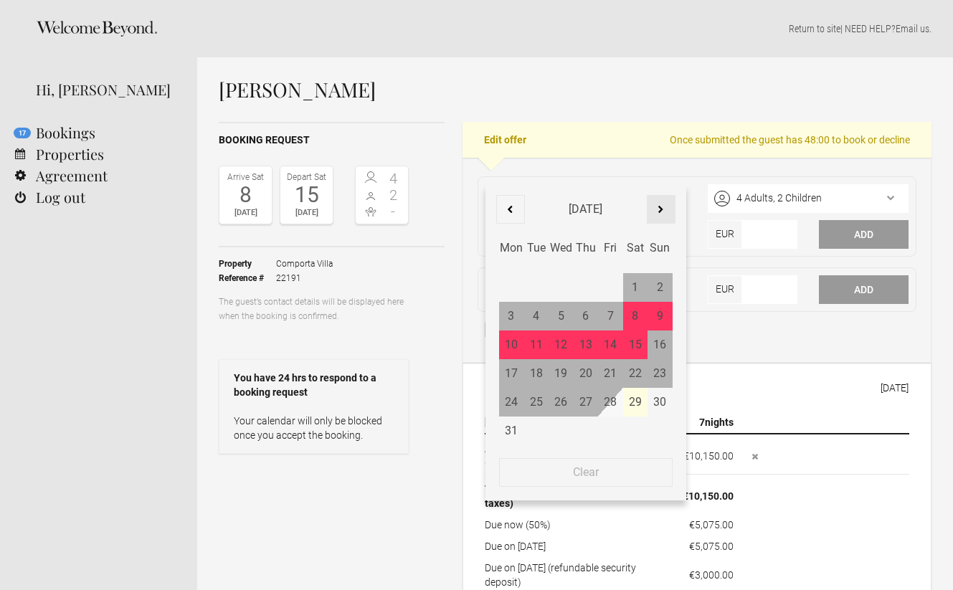
click at [662, 221] on div at bounding box center [661, 209] width 29 height 29
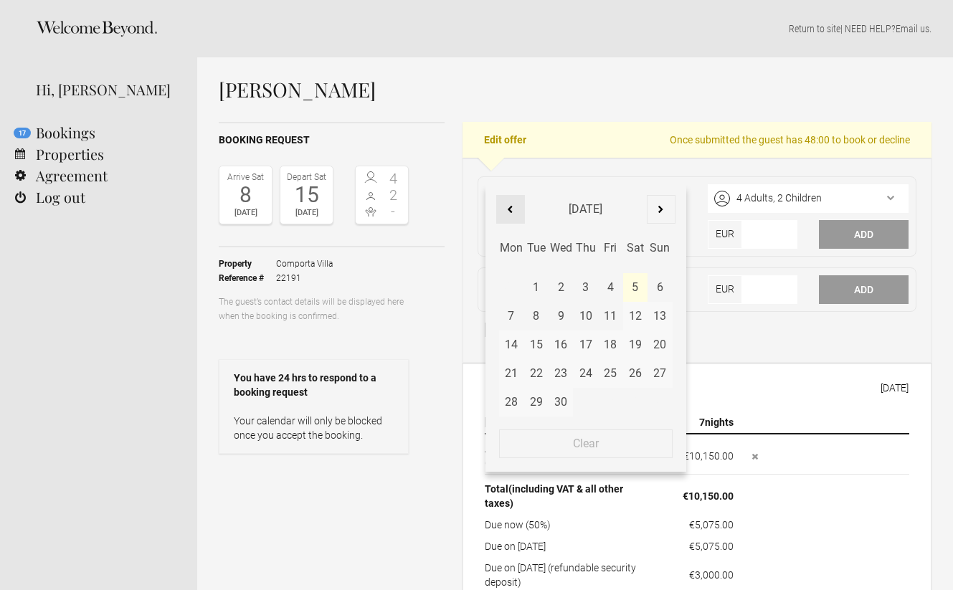
click at [511, 209] on icon at bounding box center [510, 209] width 5 height 7
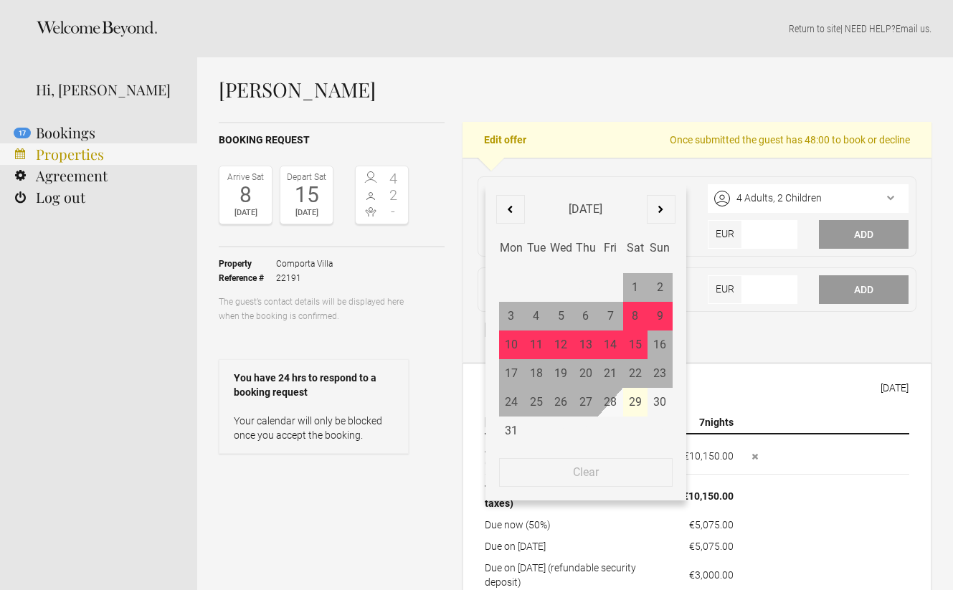
click at [81, 146] on link "Properties" at bounding box center [98, 154] width 197 height 22
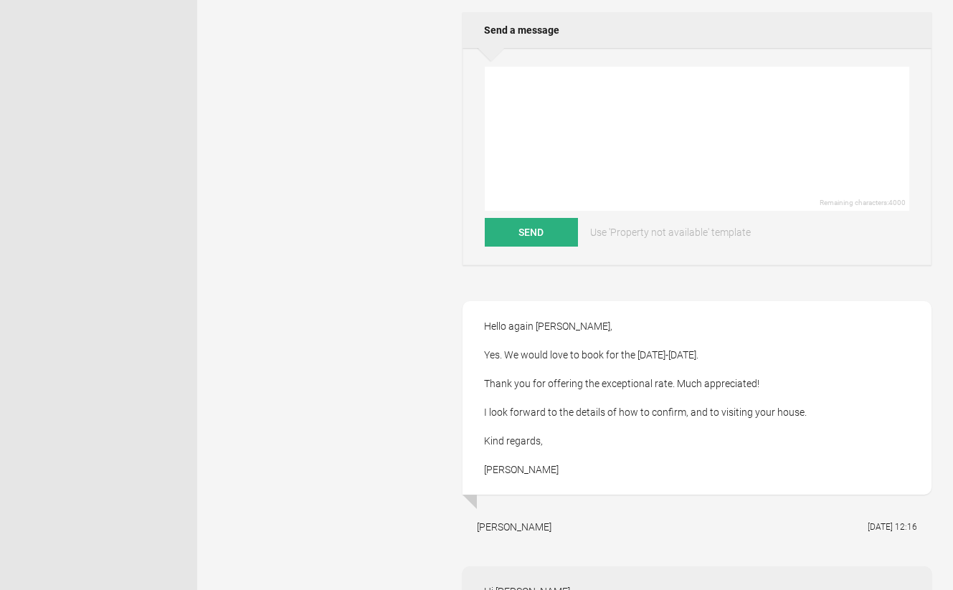
scroll to position [655, 0]
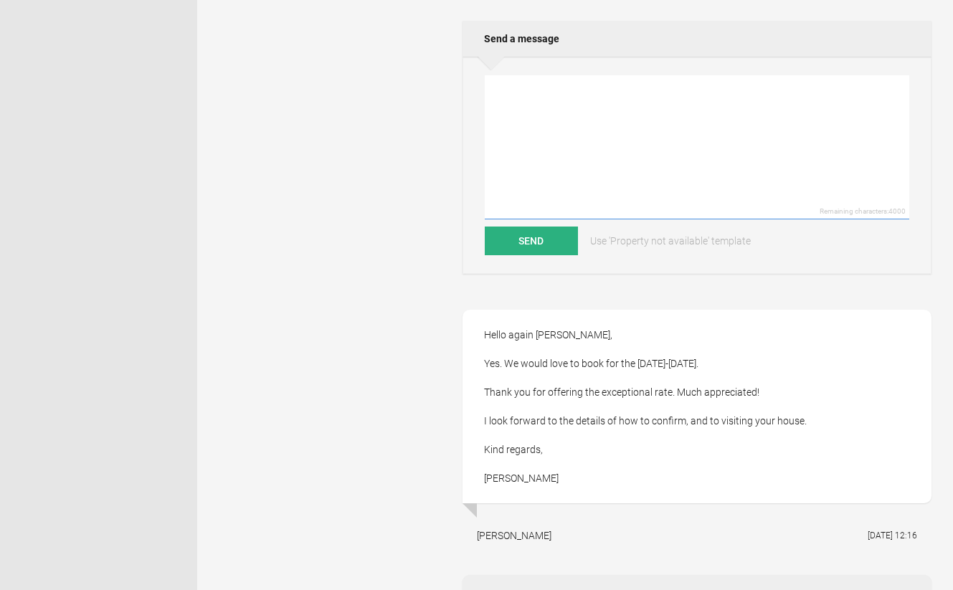
click at [539, 184] on textarea at bounding box center [697, 147] width 425 height 144
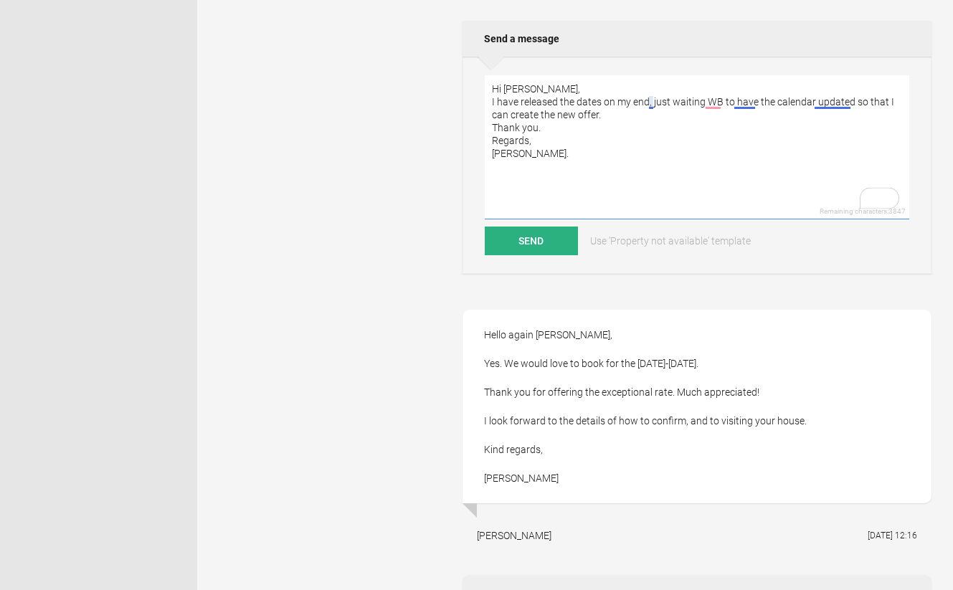
click at [742, 105] on textarea "Hi [PERSON_NAME], I have released the dates on my end, just waiting WB to have …" at bounding box center [697, 147] width 425 height 144
type textarea "Hi [PERSON_NAME], I have released the dates on my end; I'm just waiting for WB …"
click at [528, 246] on button "Send" at bounding box center [531, 241] width 93 height 29
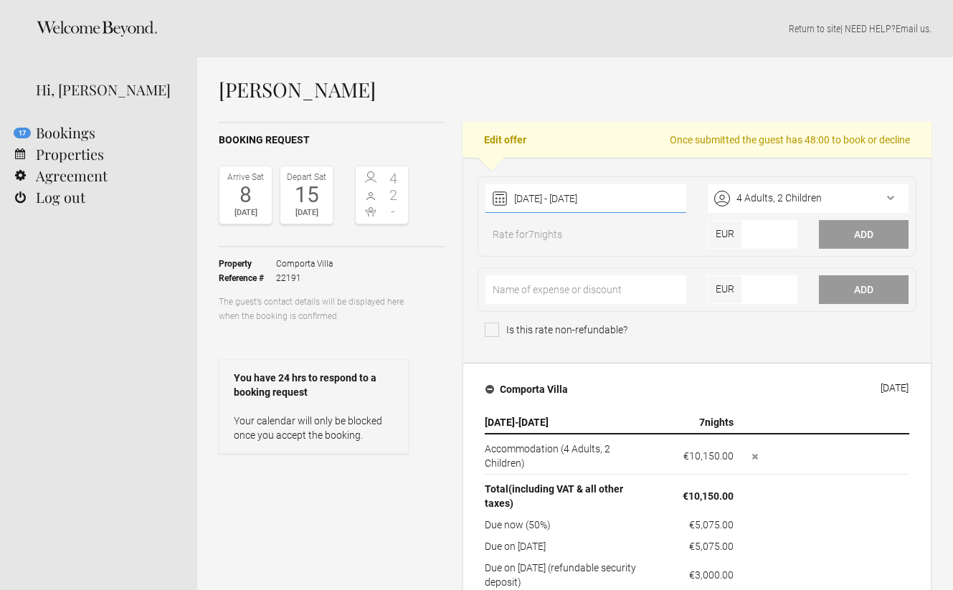
click at [559, 198] on div "[DATE] - [DATE] [DATE] Feb Mar Apr May Jun [DATE] Aug Sep Oct Nov Dec Clear" at bounding box center [585, 198] width 201 height 29
